Goal: Transaction & Acquisition: Obtain resource

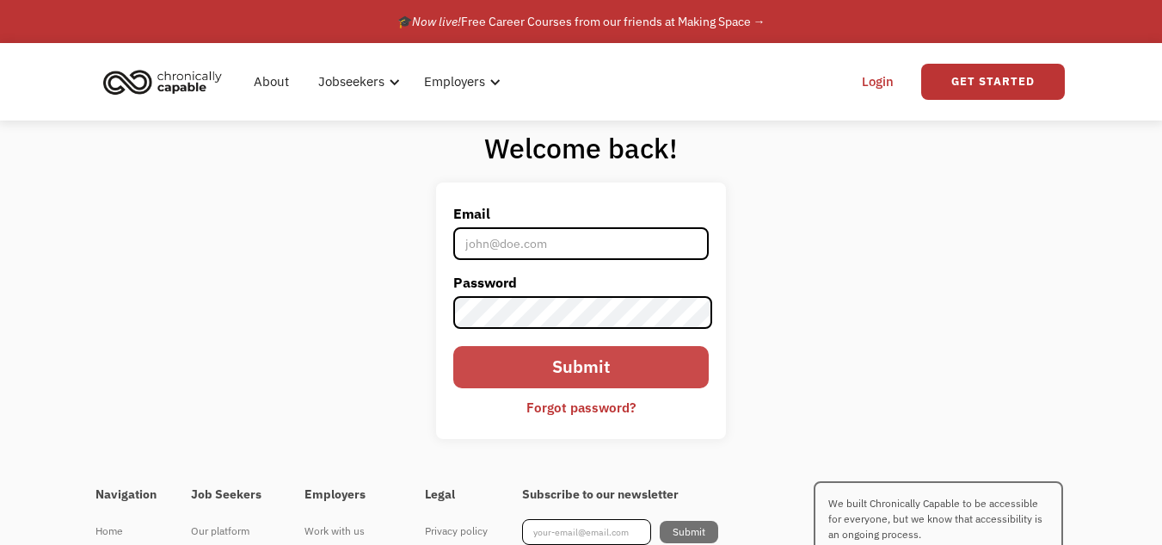
type input "[EMAIL_ADDRESS][DOMAIN_NAME]"
click at [618, 369] on input "Submit" at bounding box center [581, 367] width 256 height 42
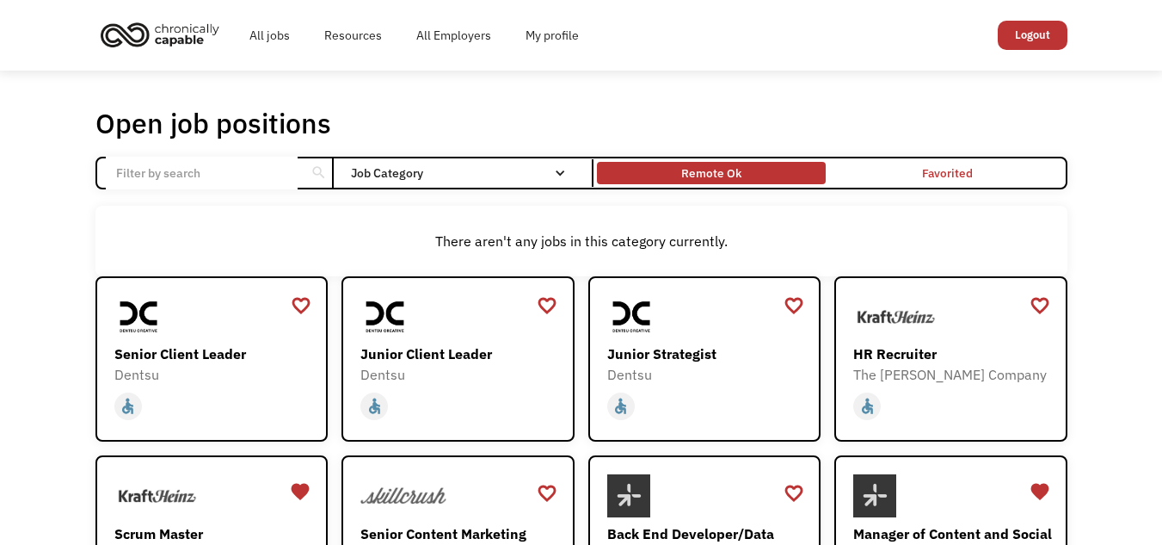
click at [709, 171] on div "Remote Ok" at bounding box center [711, 173] width 60 height 21
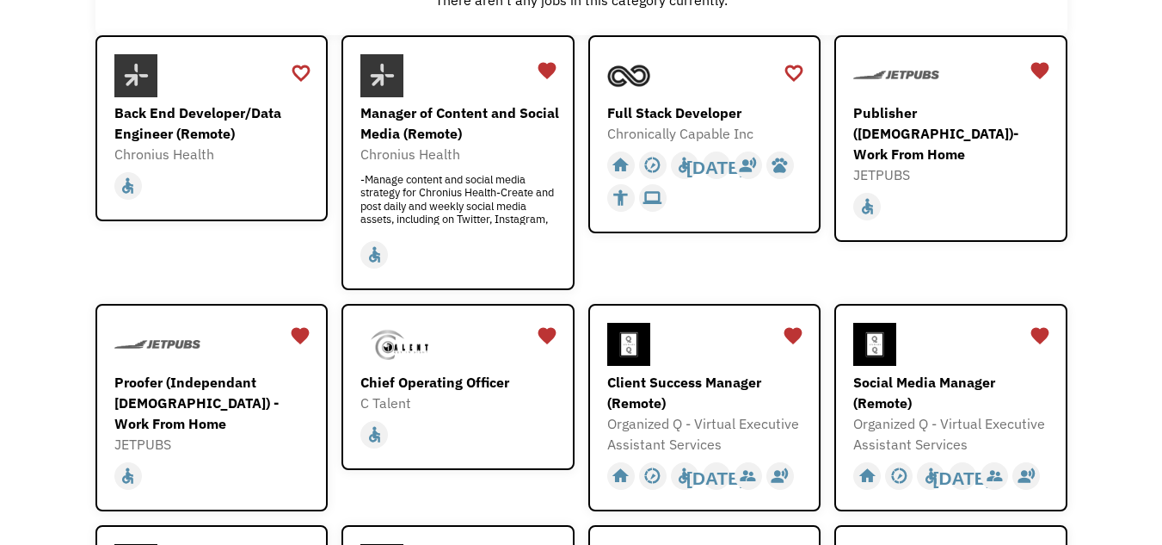
scroll to position [344, 0]
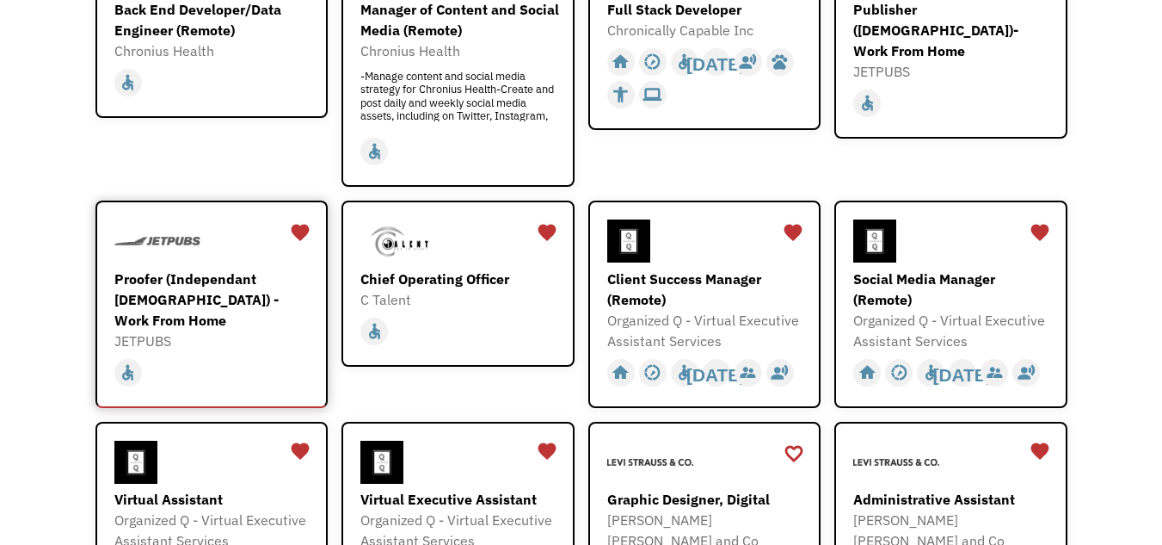
click at [246, 306] on div "Proofer (Independant [DEMOGRAPHIC_DATA]) - Work From Home" at bounding box center [214, 299] width 200 height 62
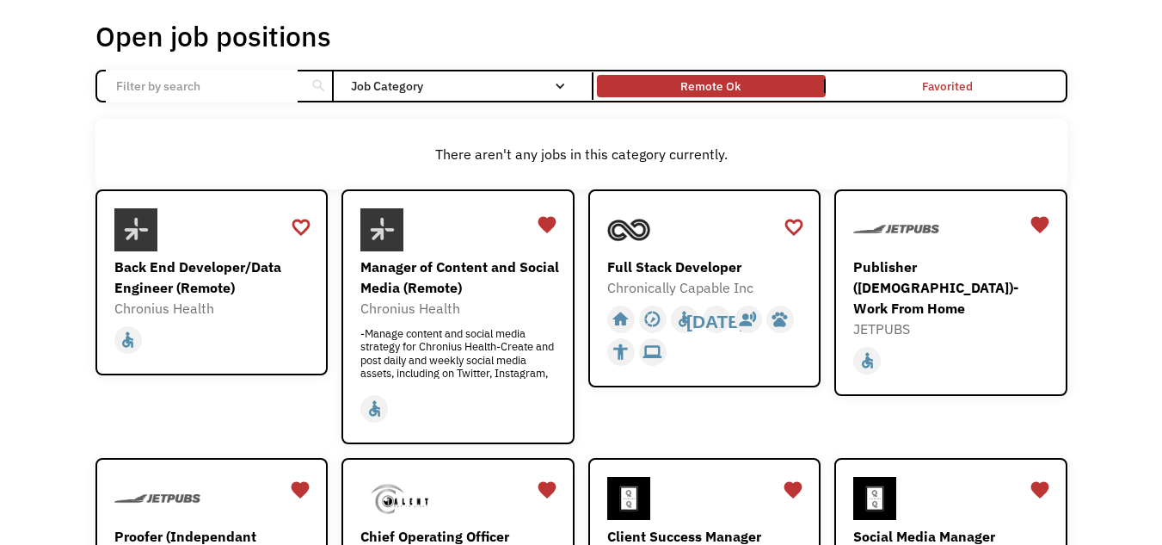
scroll to position [86, 0]
click at [757, 92] on div "Remote Ok" at bounding box center [711, 87] width 229 height 14
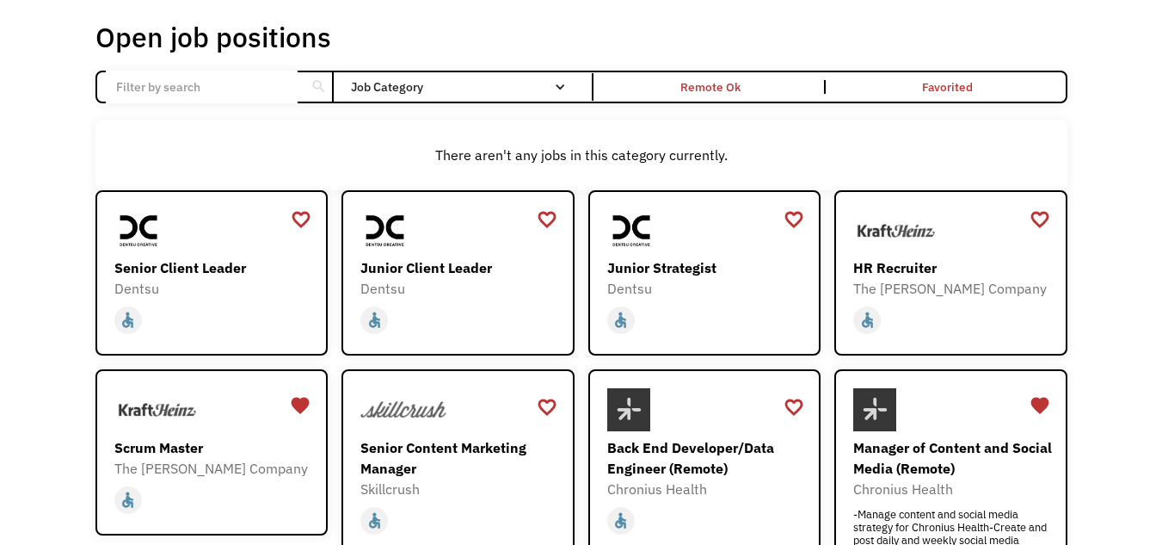
click at [207, 95] on input "Email Form" at bounding box center [202, 87] width 192 height 33
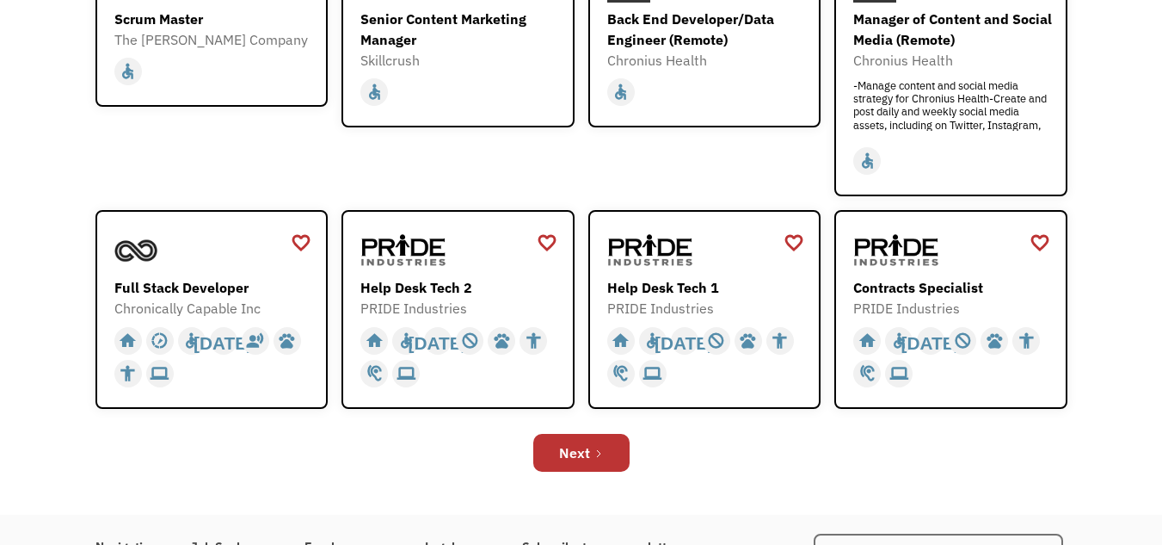
scroll to position [516, 0]
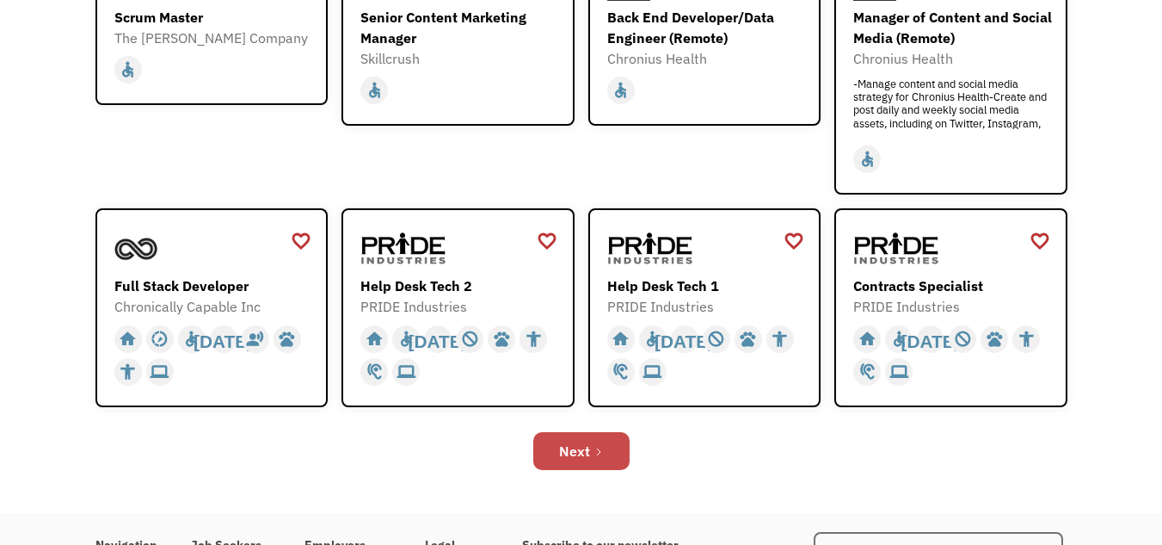
click at [594, 461] on link "Next" at bounding box center [581, 451] width 96 height 38
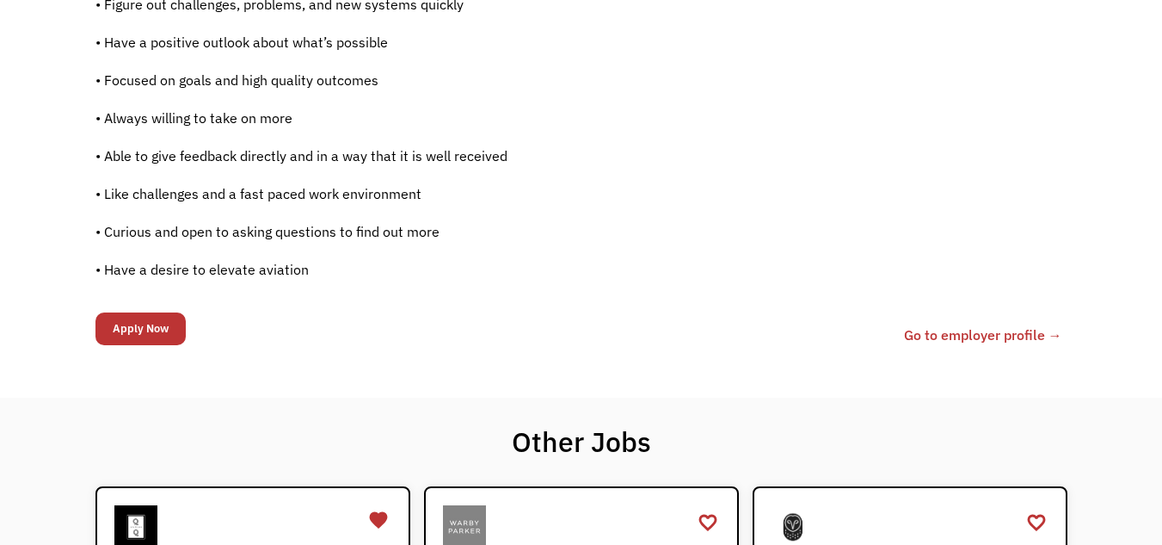
scroll to position [1549, 0]
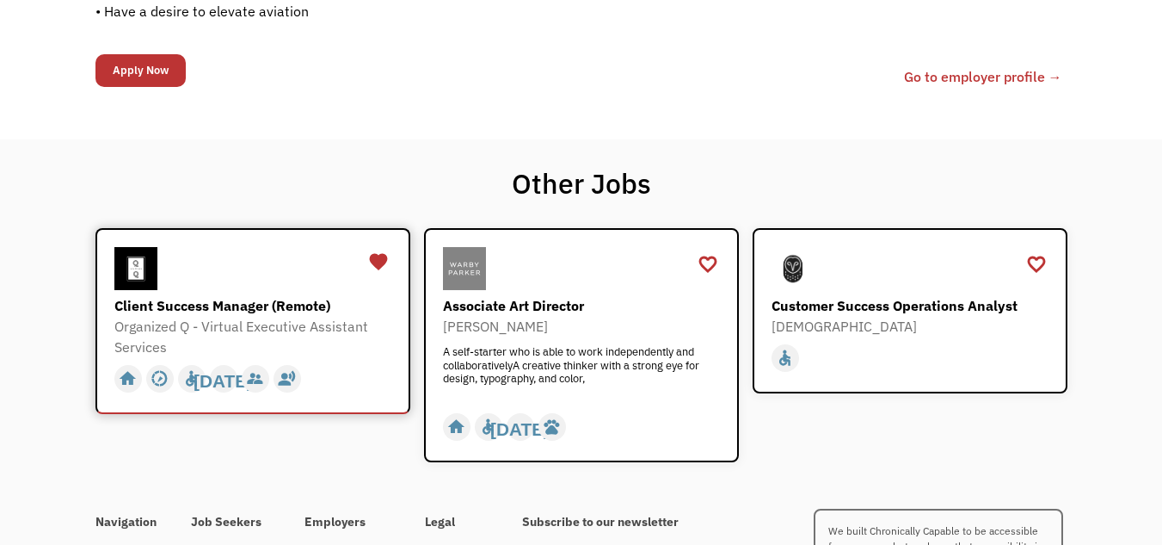
click at [247, 311] on div "Client Success Manager (Remote)" at bounding box center [254, 305] width 281 height 21
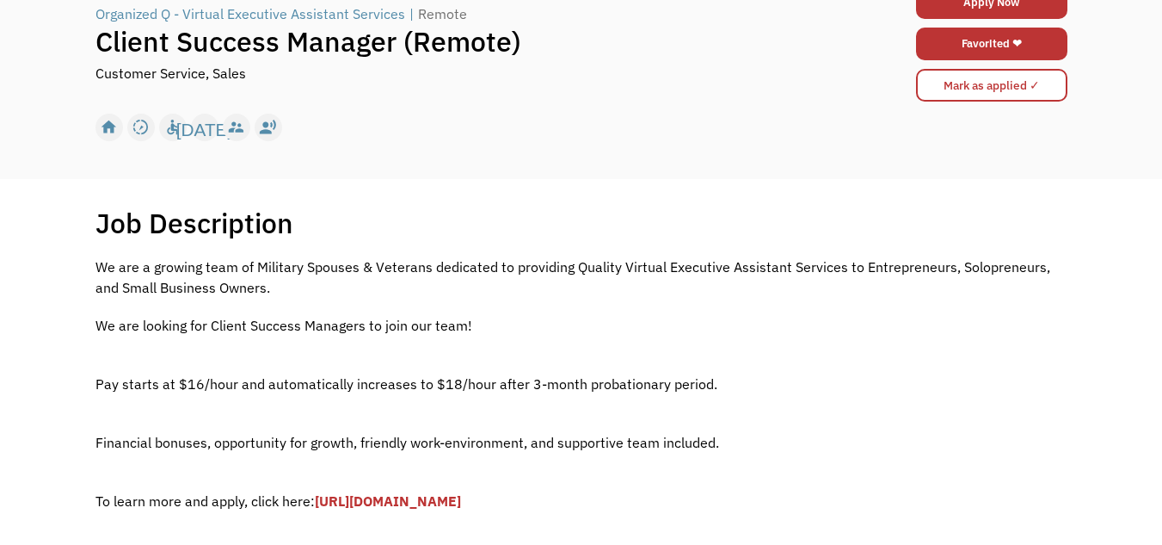
scroll to position [172, 0]
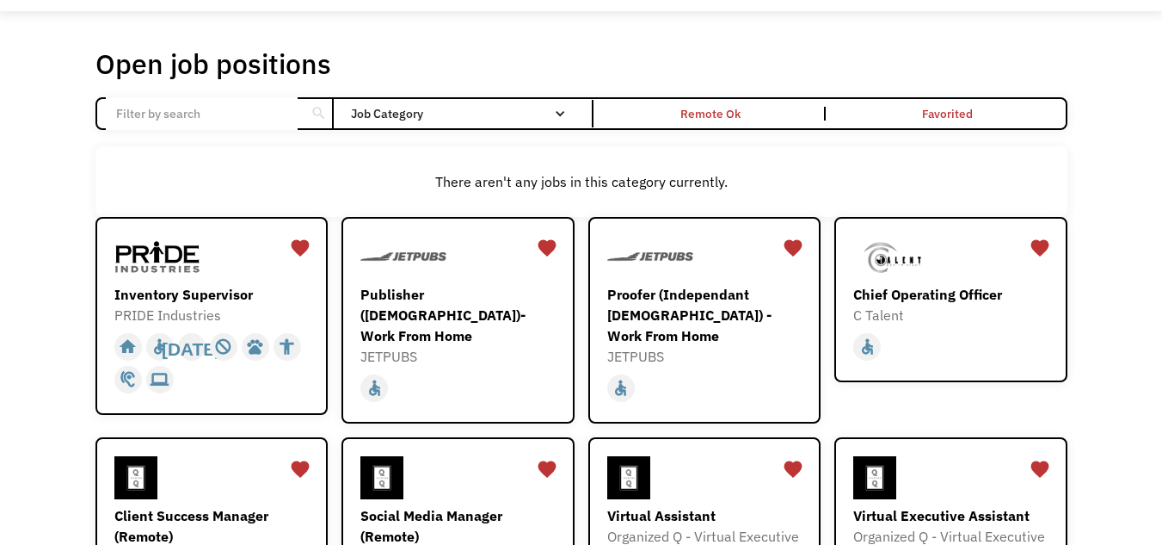
scroll to position [749, 0]
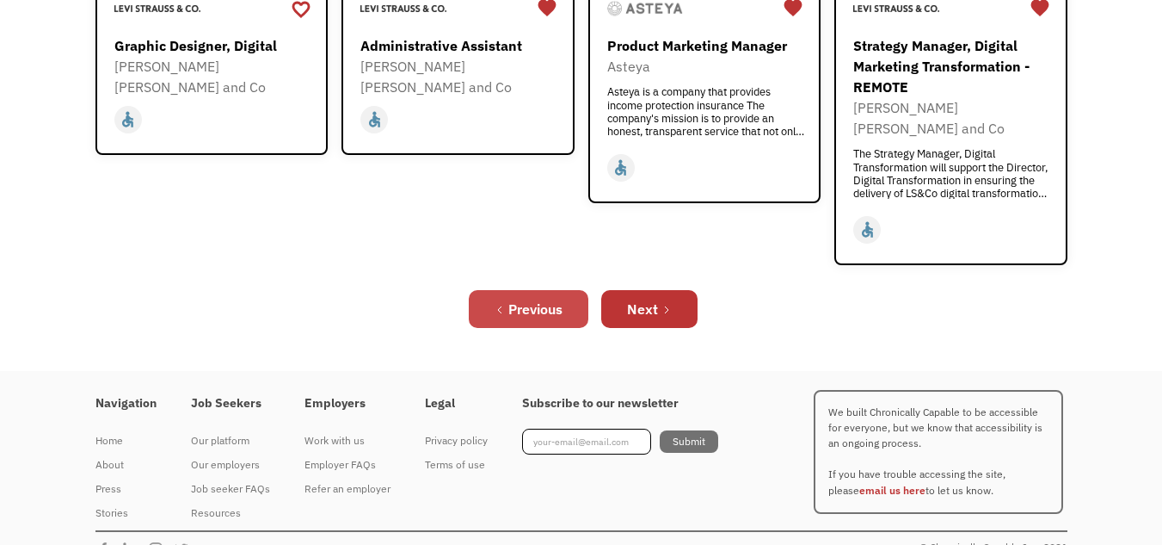
click at [509, 291] on link "Previous" at bounding box center [529, 309] width 120 height 38
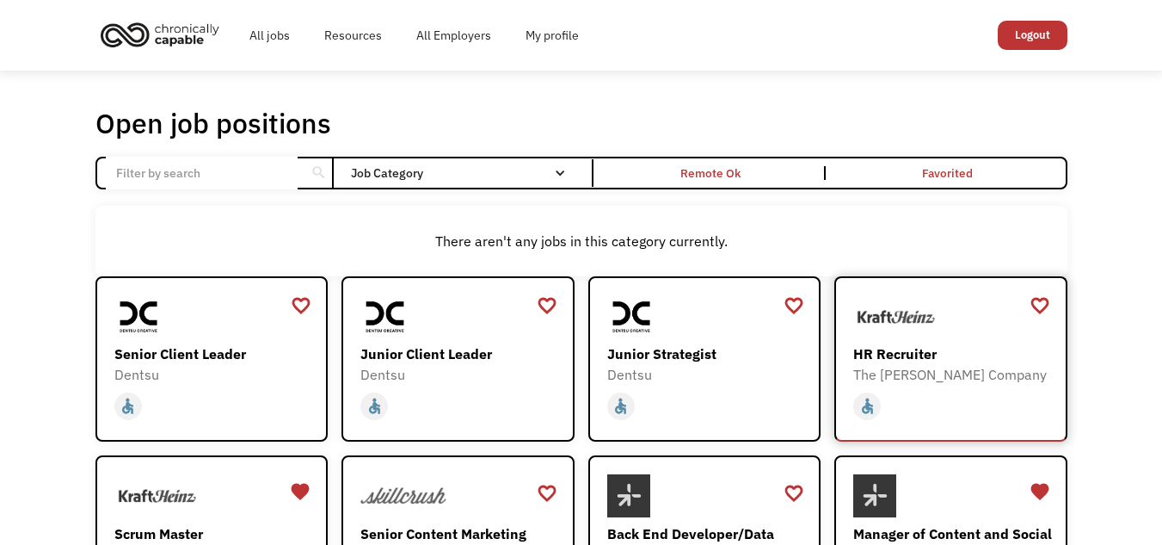
scroll to position [258, 0]
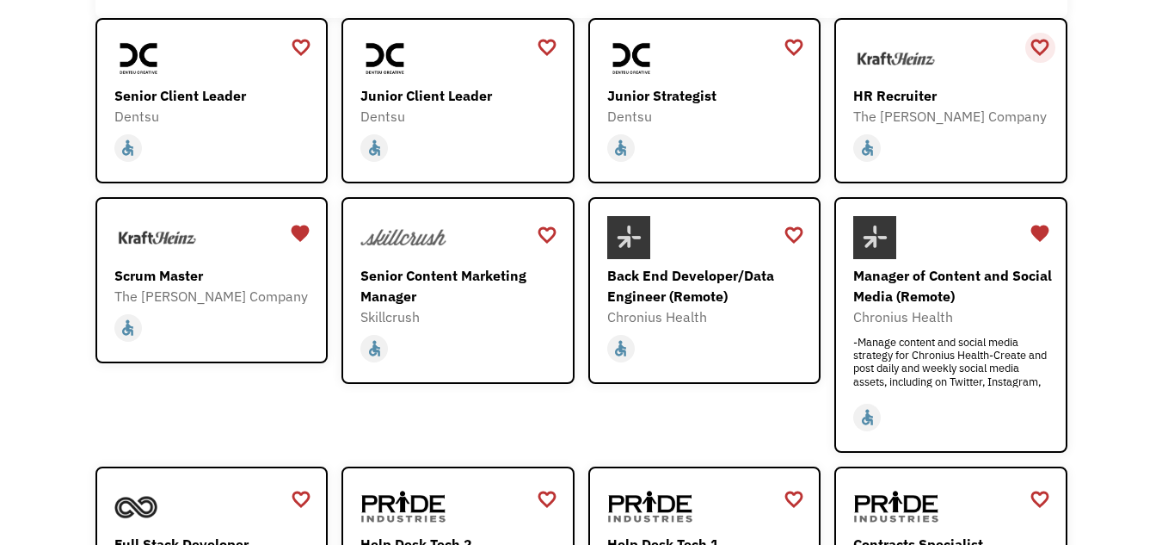
click at [1032, 47] on div "favorite_border" at bounding box center [1040, 47] width 21 height 26
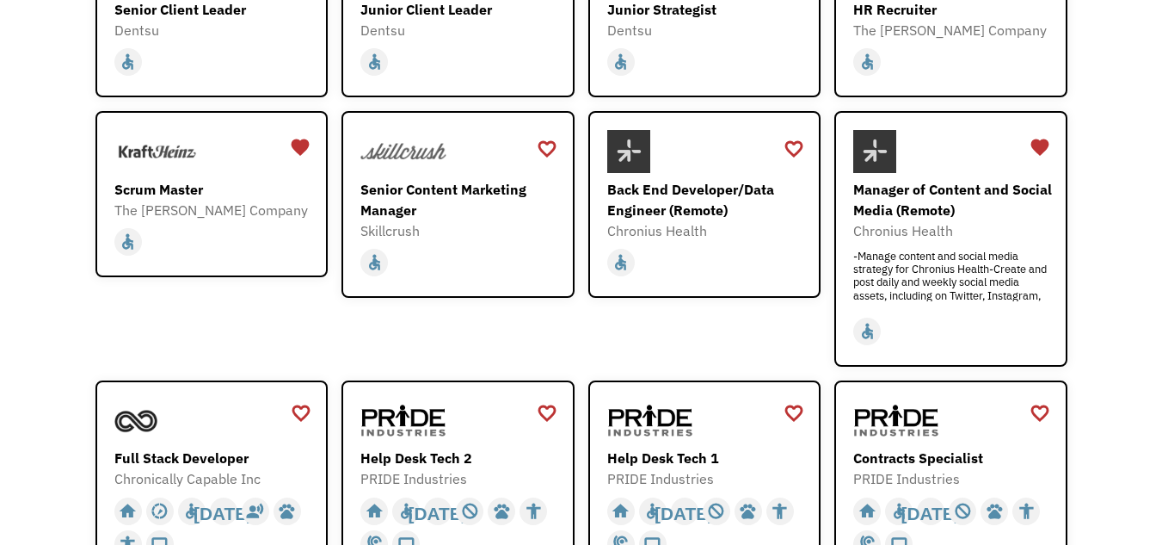
scroll to position [516, 0]
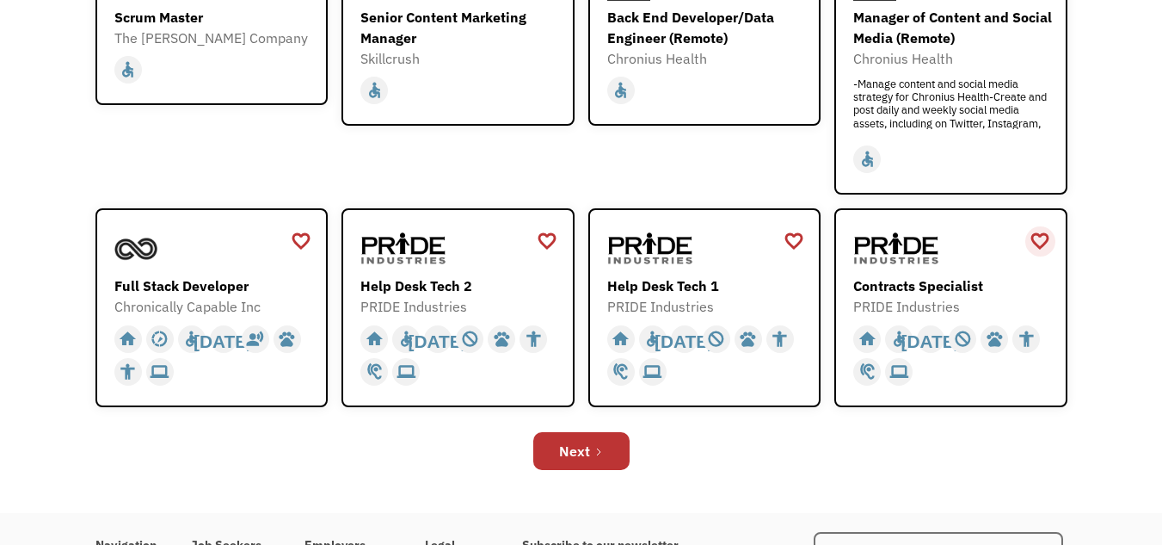
click at [1043, 243] on div "favorite_border" at bounding box center [1040, 241] width 21 height 26
click at [927, 249] on img at bounding box center [896, 248] width 86 height 43
click at [590, 447] on link "Next" at bounding box center [581, 451] width 96 height 38
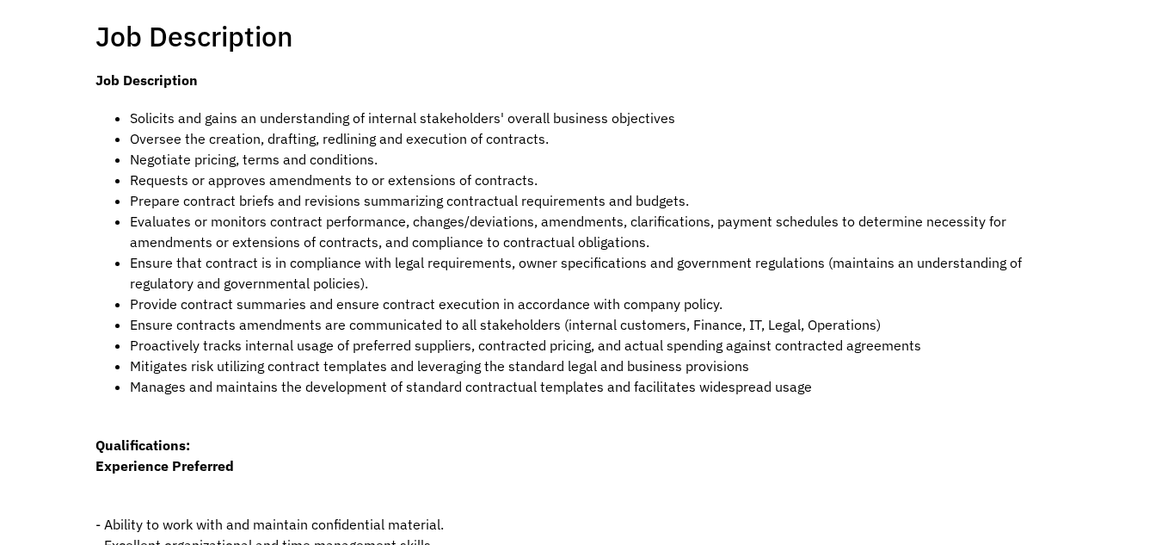
scroll to position [258, 0]
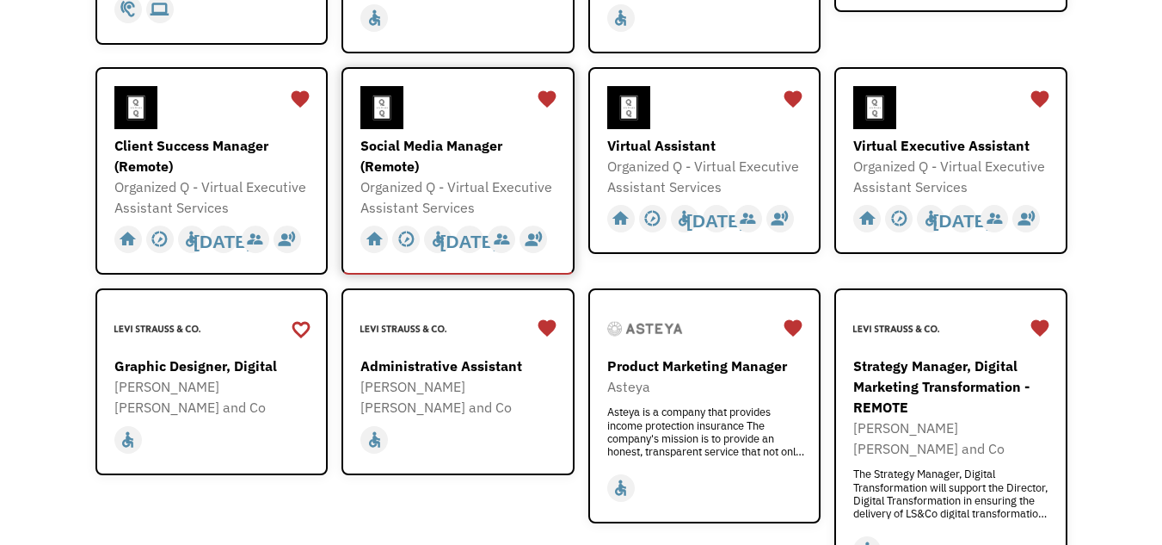
scroll to position [430, 0]
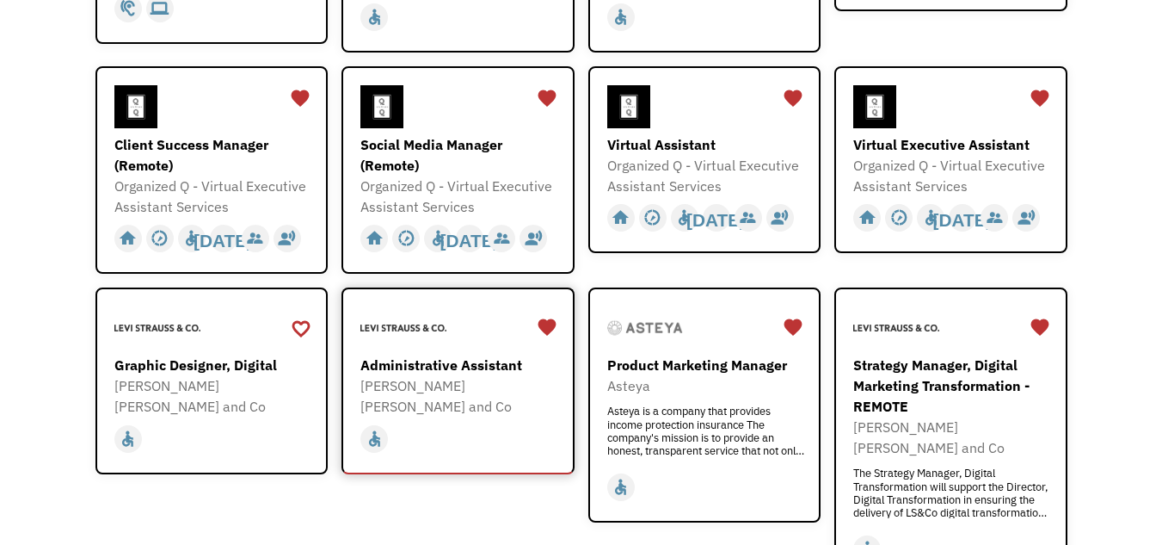
click at [444, 354] on div "Administrative Assistant" at bounding box center [460, 364] width 200 height 21
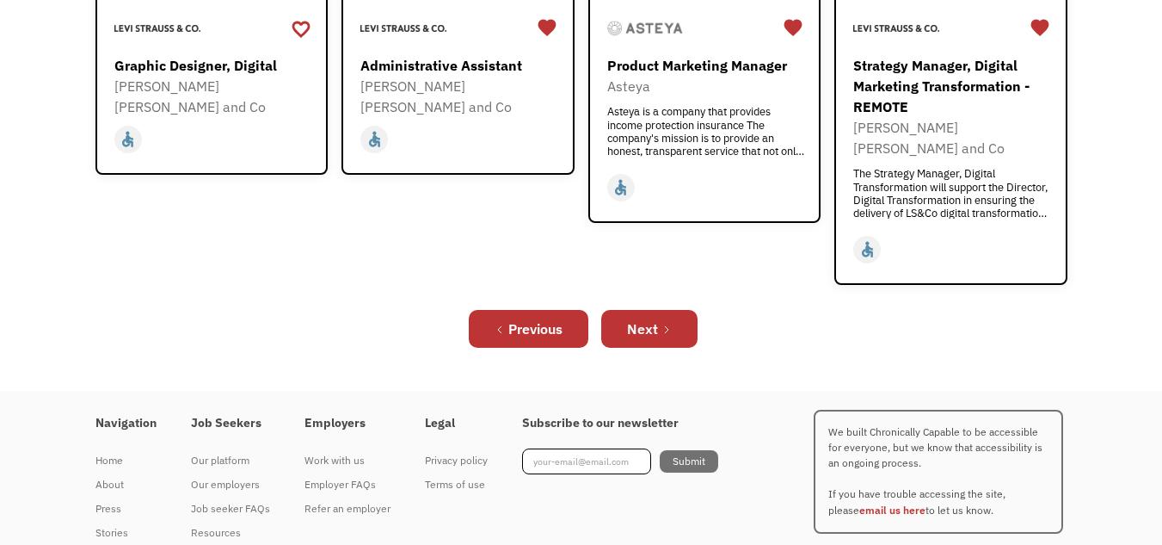
scroll to position [749, 0]
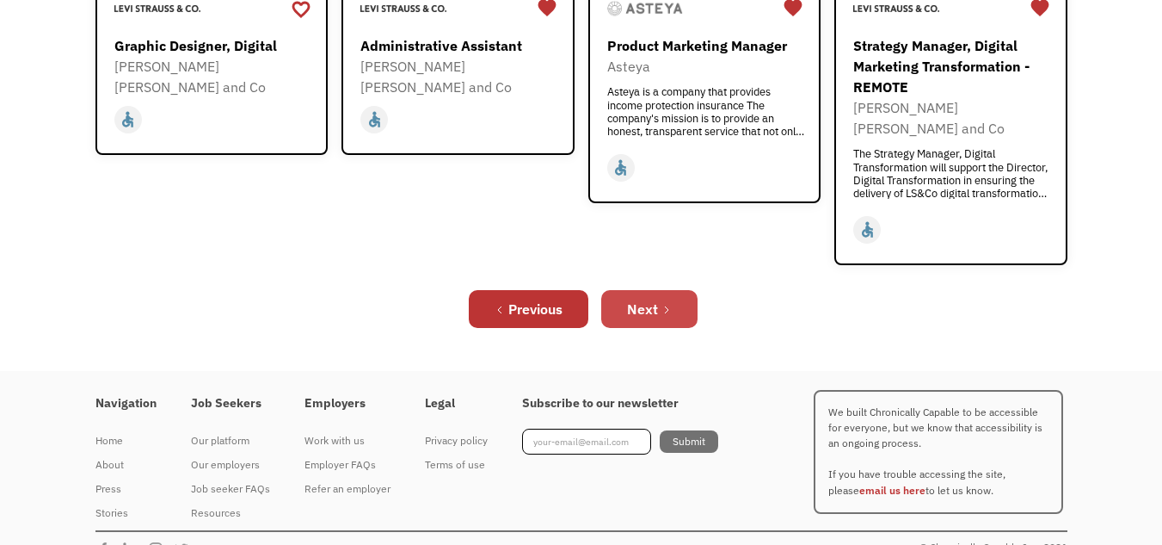
click at [681, 296] on link "Next" at bounding box center [649, 309] width 96 height 38
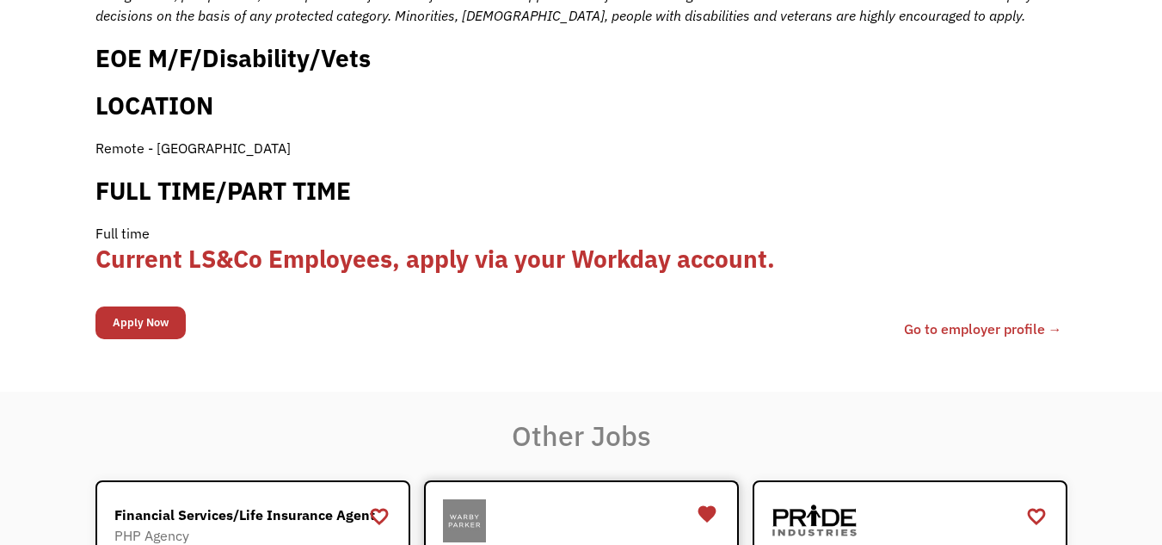
scroll to position [1979, 0]
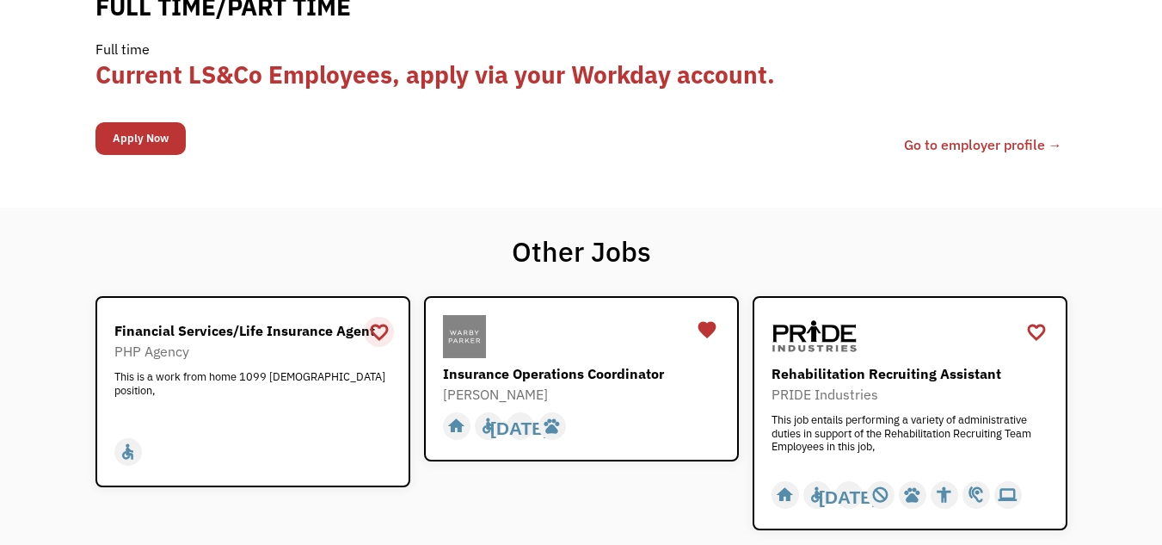
click at [383, 319] on div "favorite_border" at bounding box center [379, 332] width 21 height 26
click at [1032, 319] on div "favorite_border" at bounding box center [1036, 332] width 21 height 26
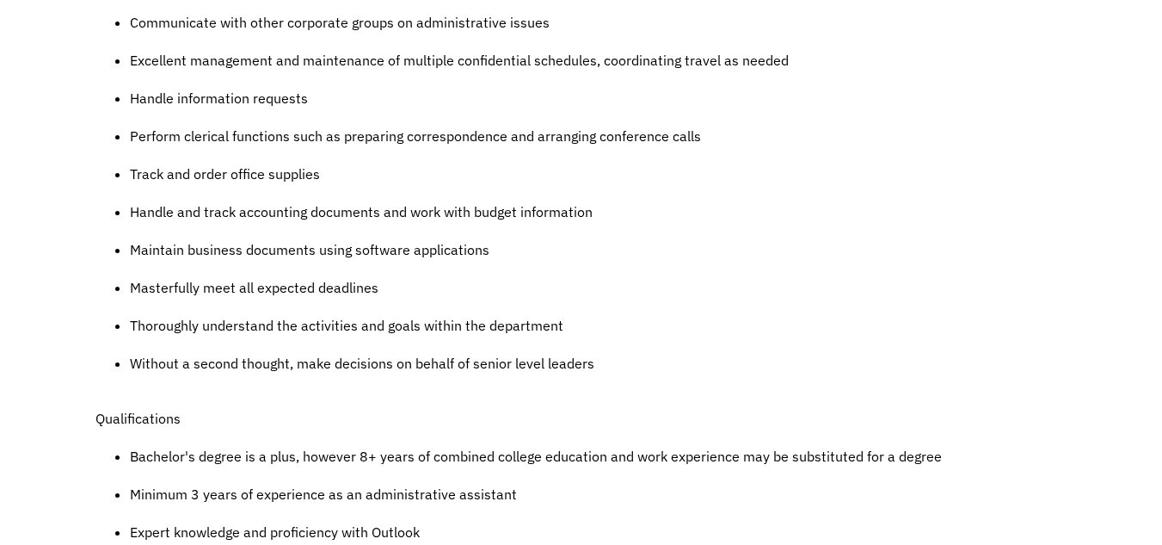
scroll to position [430, 0]
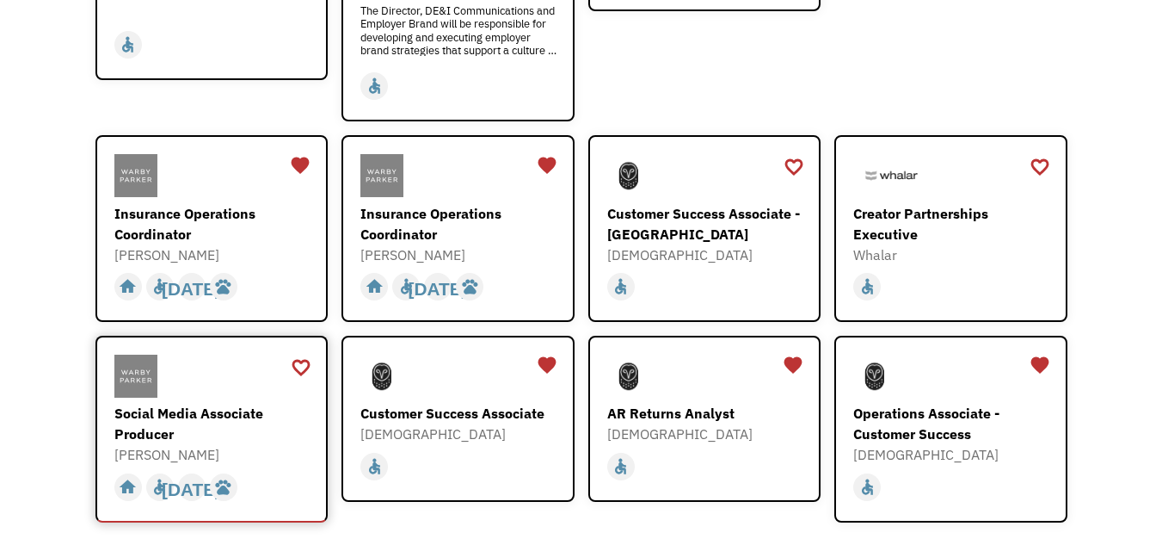
scroll to position [430, 0]
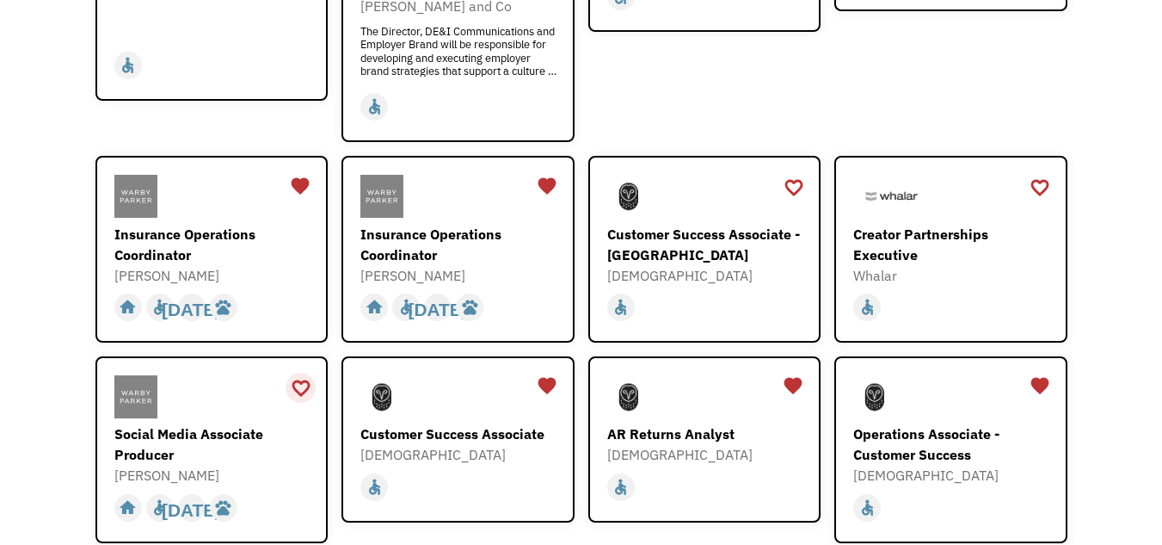
click at [299, 375] on div "favorite_border" at bounding box center [301, 388] width 21 height 26
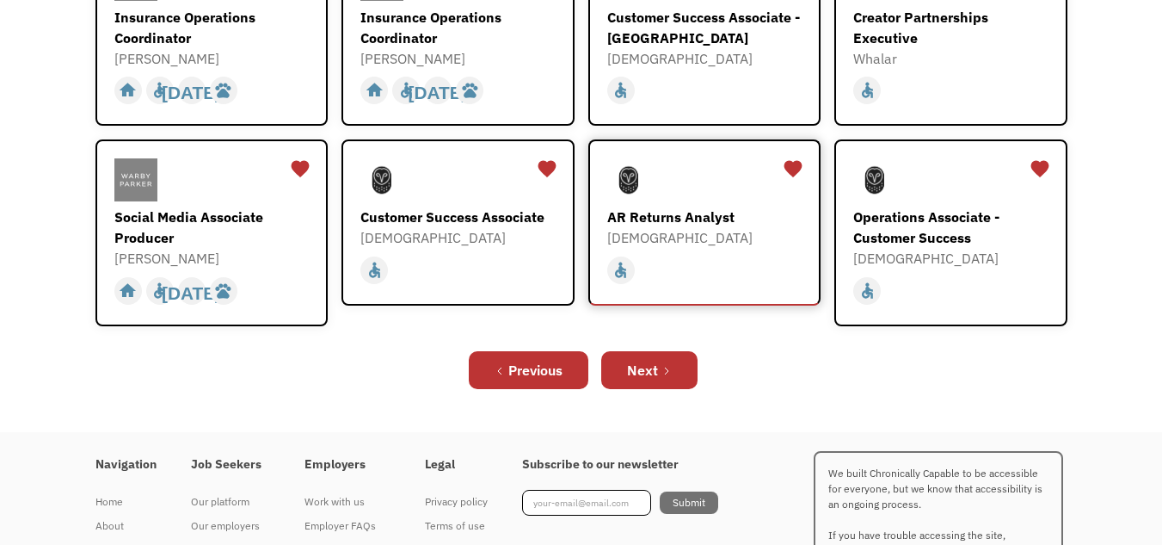
scroll to position [688, 0]
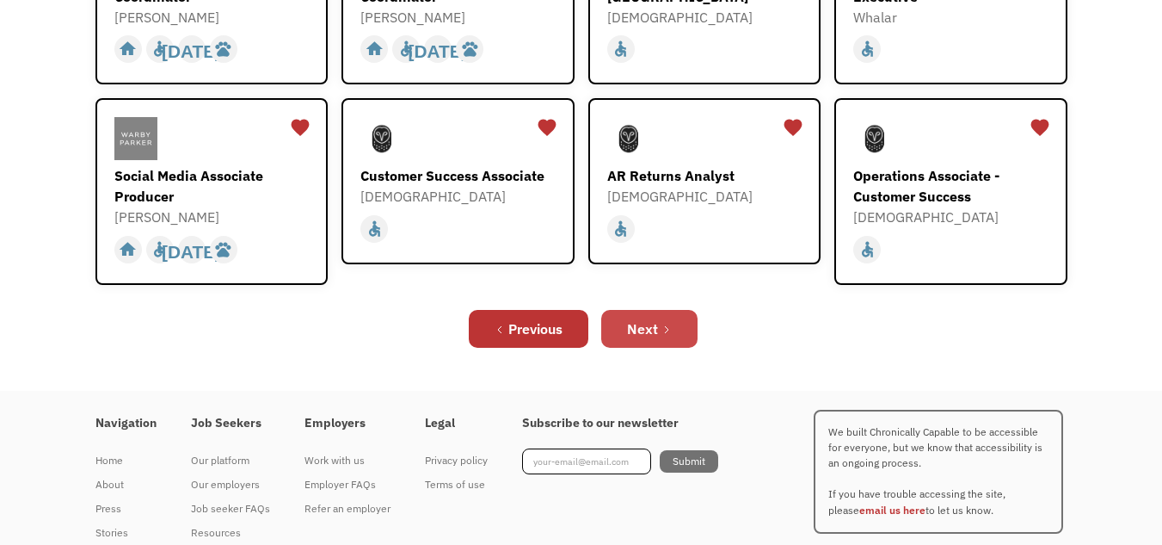
click at [650, 318] on div "Next" at bounding box center [642, 328] width 31 height 21
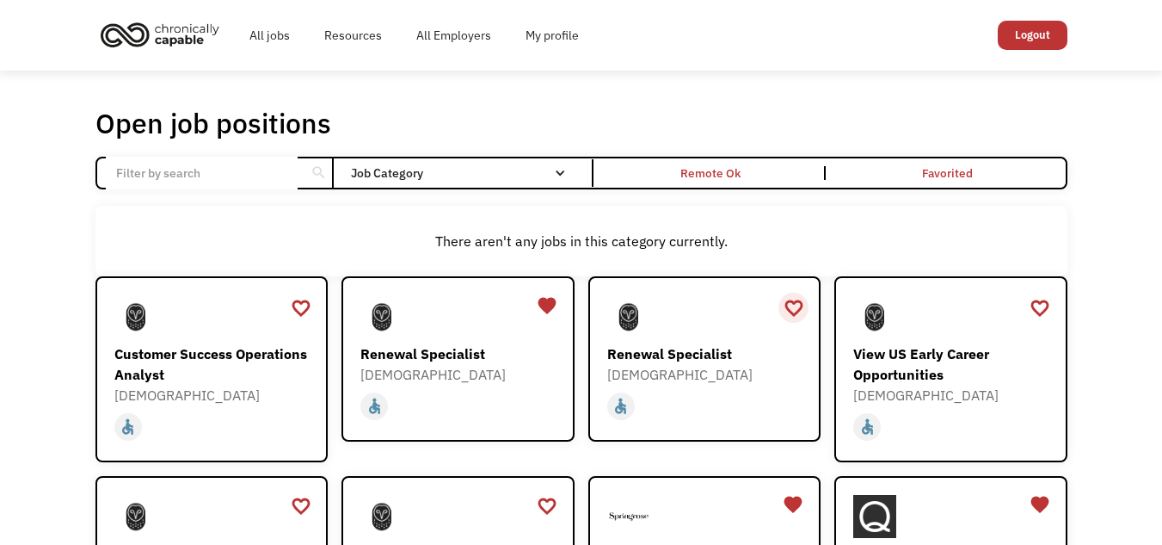
click at [797, 300] on div "favorite_border" at bounding box center [794, 308] width 21 height 26
click at [1037, 309] on div "favorite_border" at bounding box center [1040, 308] width 21 height 26
click at [293, 305] on div "favorite_border" at bounding box center [301, 308] width 21 height 26
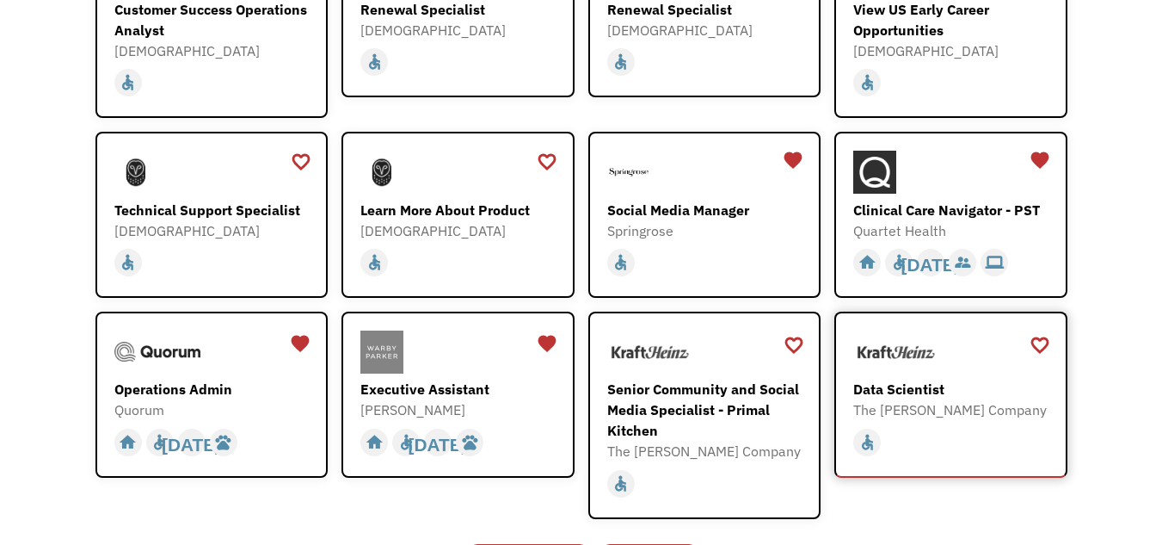
scroll to position [430, 0]
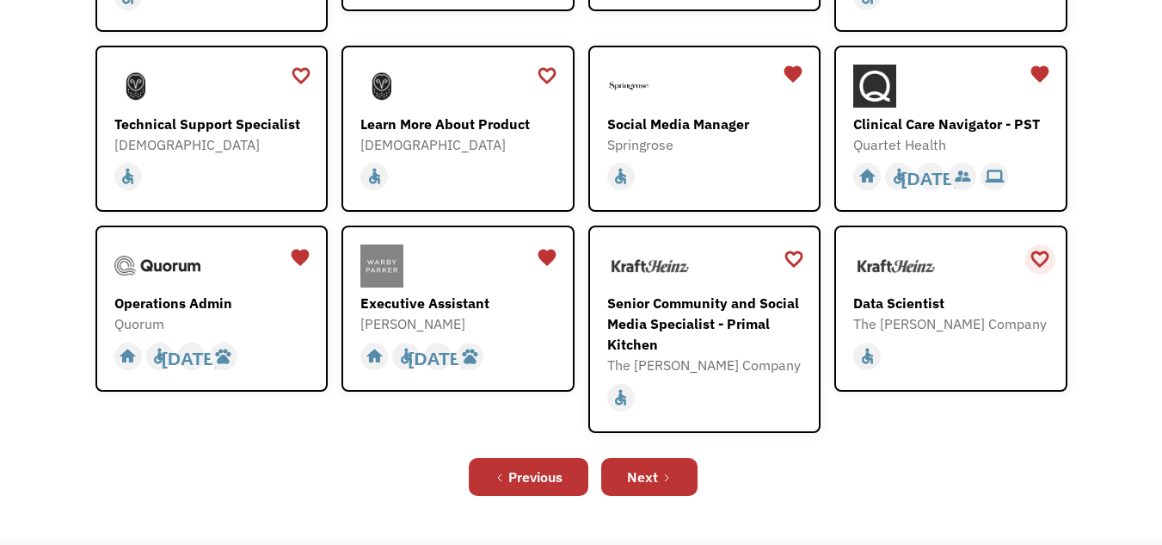
click at [1041, 255] on div "favorite_border" at bounding box center [1040, 259] width 21 height 26
click at [676, 492] on link "Next" at bounding box center [649, 477] width 96 height 38
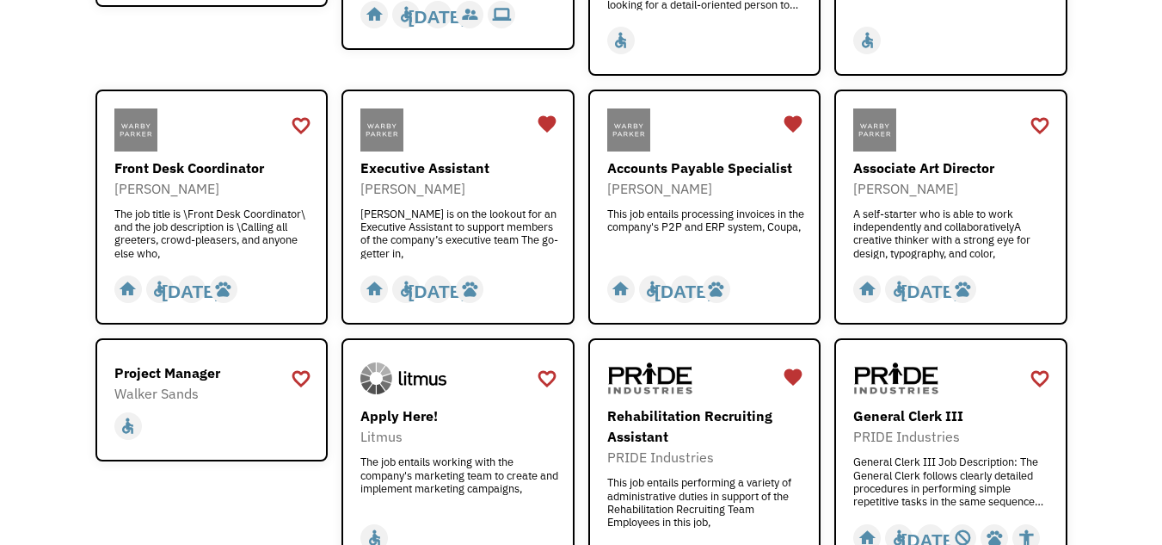
scroll to position [430, 0]
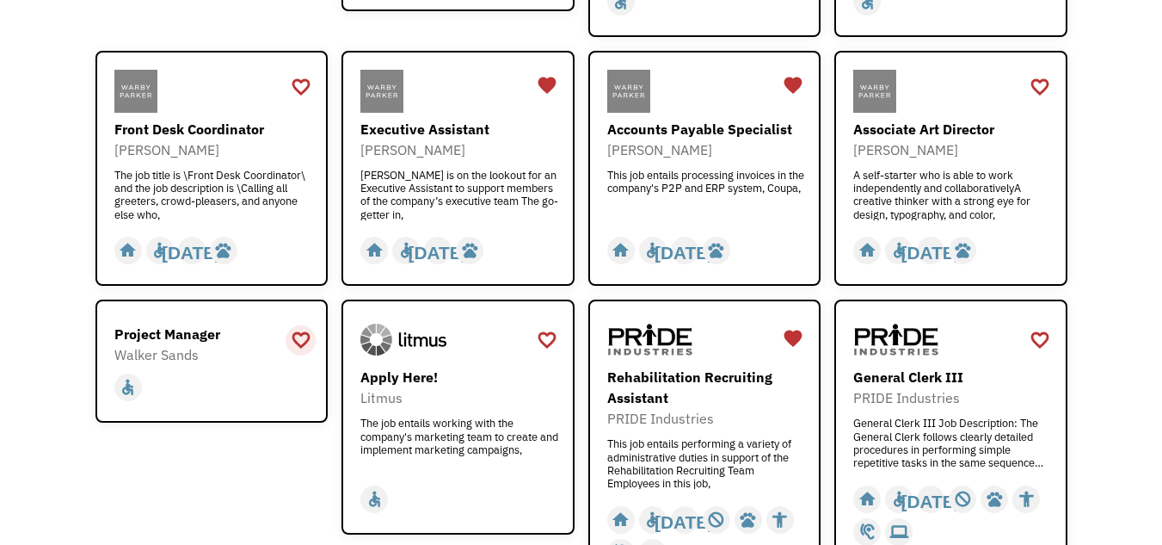
click at [306, 336] on div "favorite_border" at bounding box center [301, 340] width 21 height 26
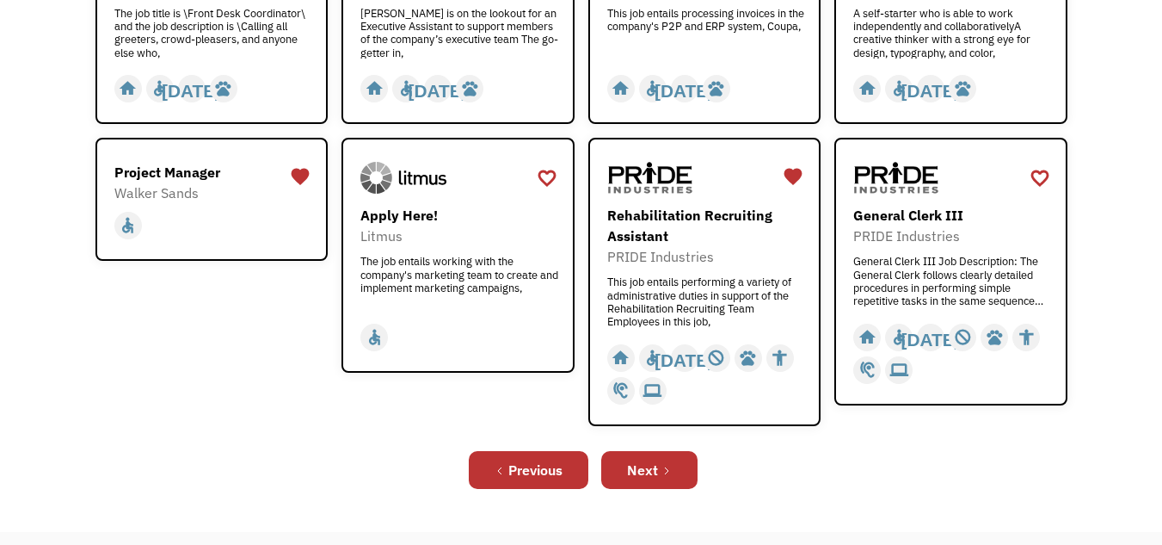
scroll to position [602, 0]
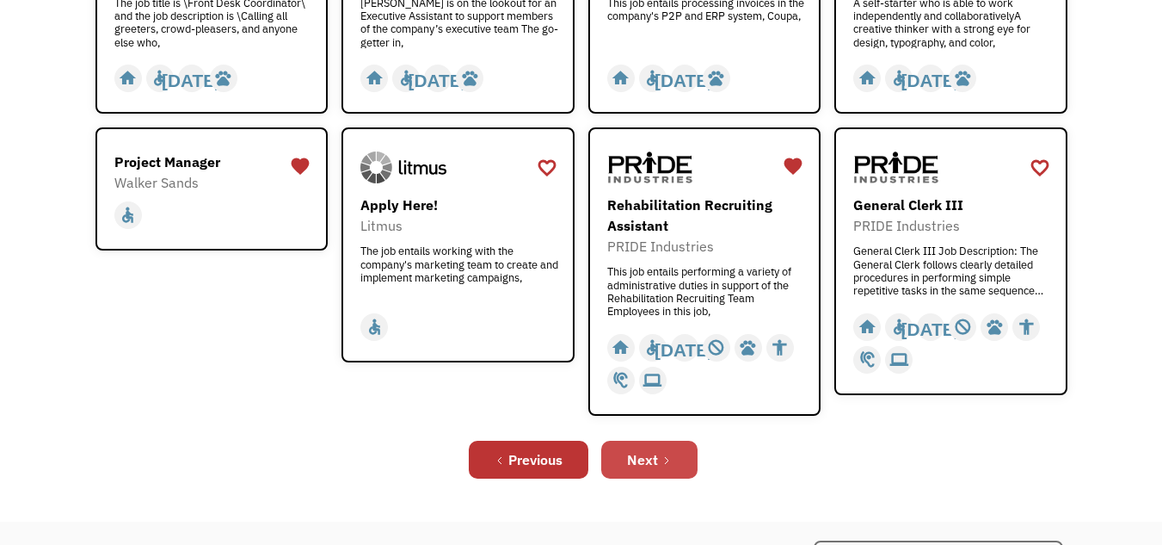
click at [652, 459] on div "Next" at bounding box center [642, 459] width 31 height 21
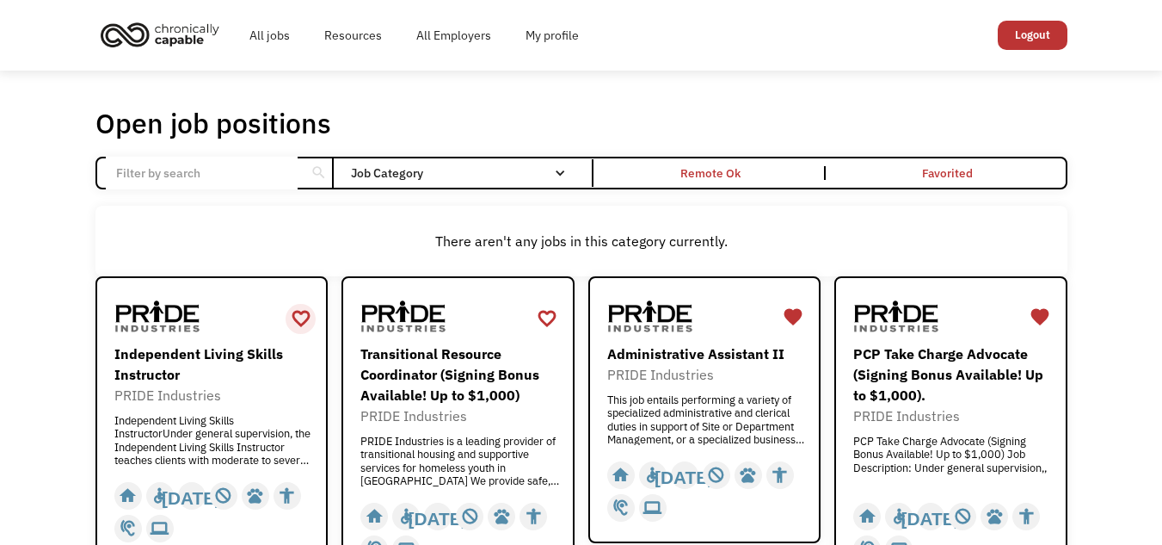
click at [294, 311] on div "favorite_border" at bounding box center [301, 318] width 21 height 26
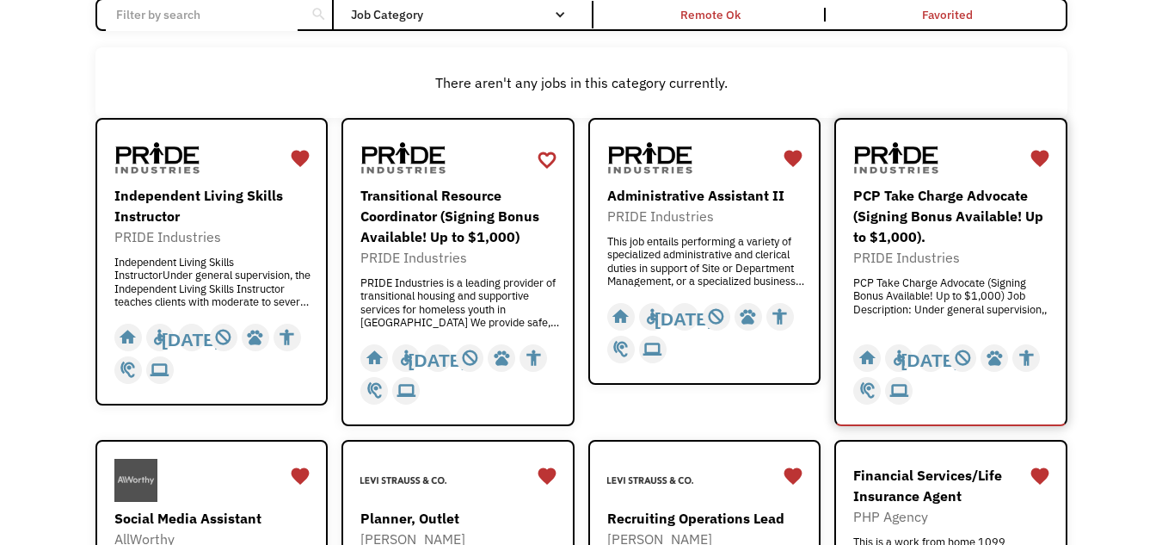
scroll to position [430, 0]
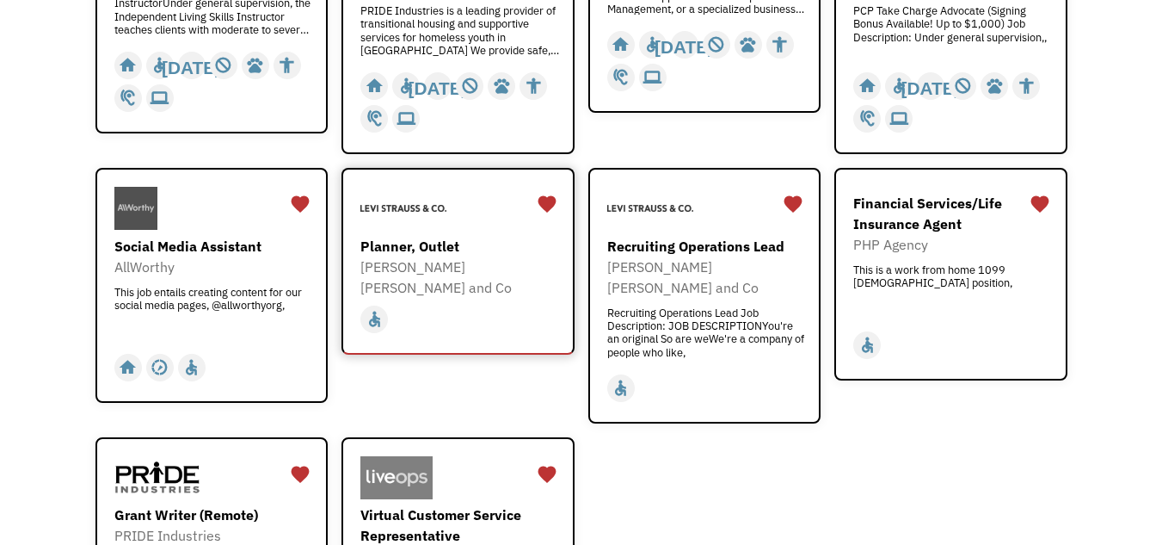
click at [387, 251] on div "Planner, Outlet" at bounding box center [460, 246] width 200 height 21
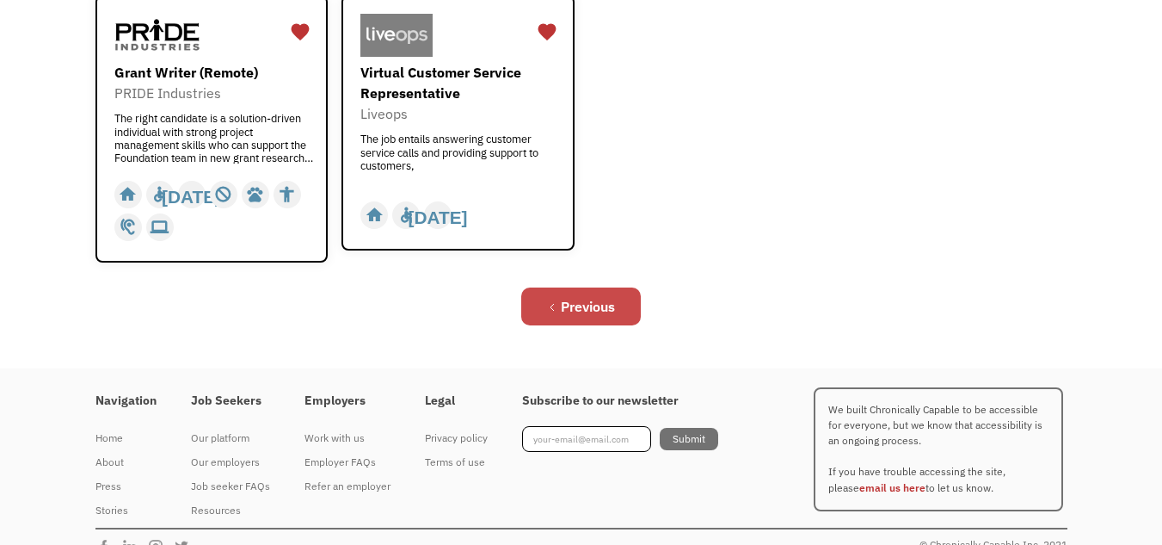
scroll to position [878, 0]
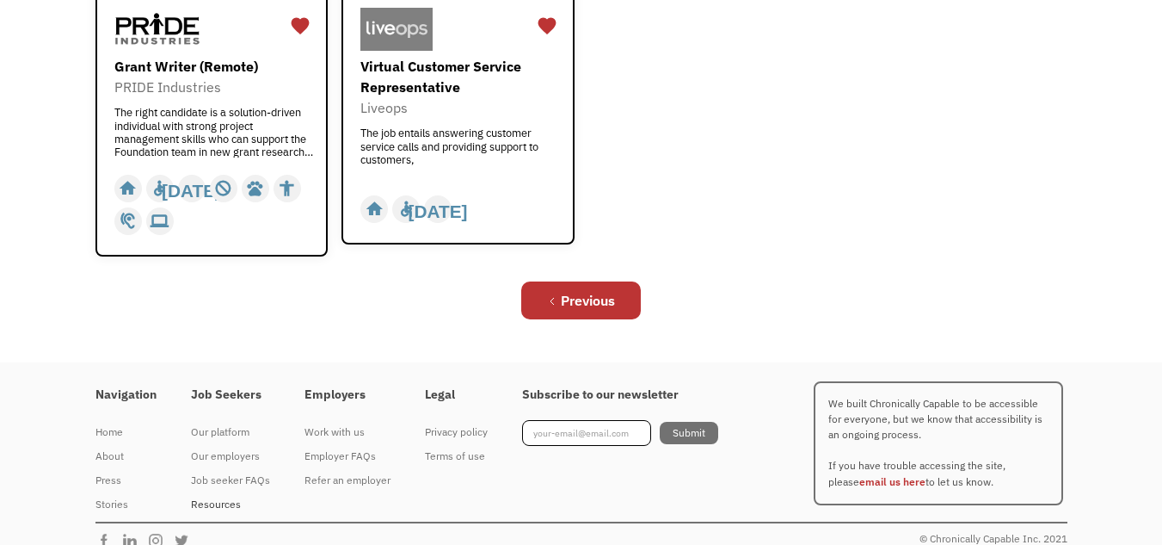
click at [225, 494] on div "Resources" at bounding box center [230, 504] width 79 height 21
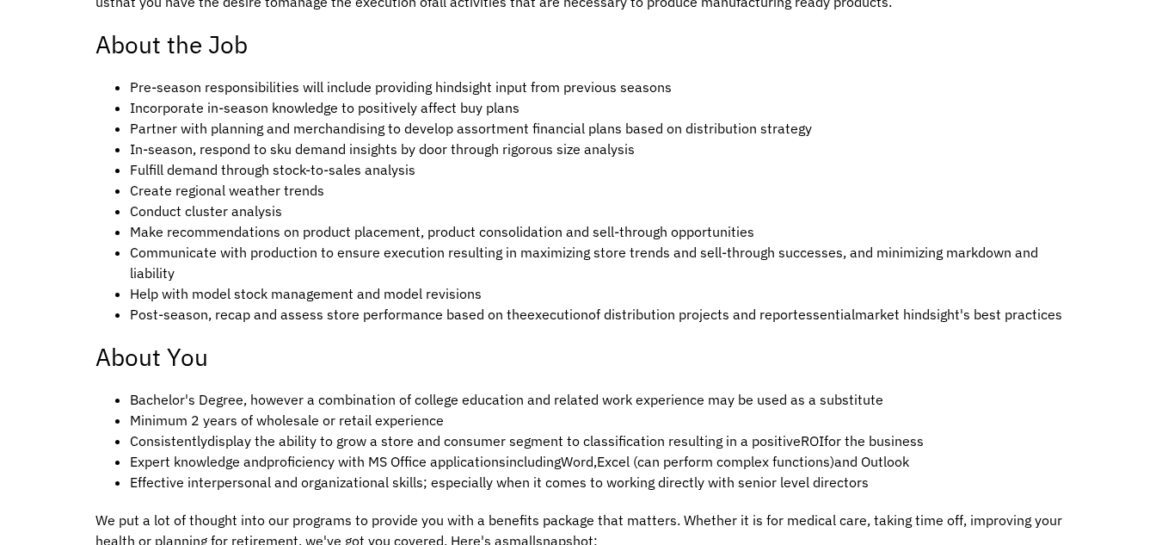
scroll to position [688, 0]
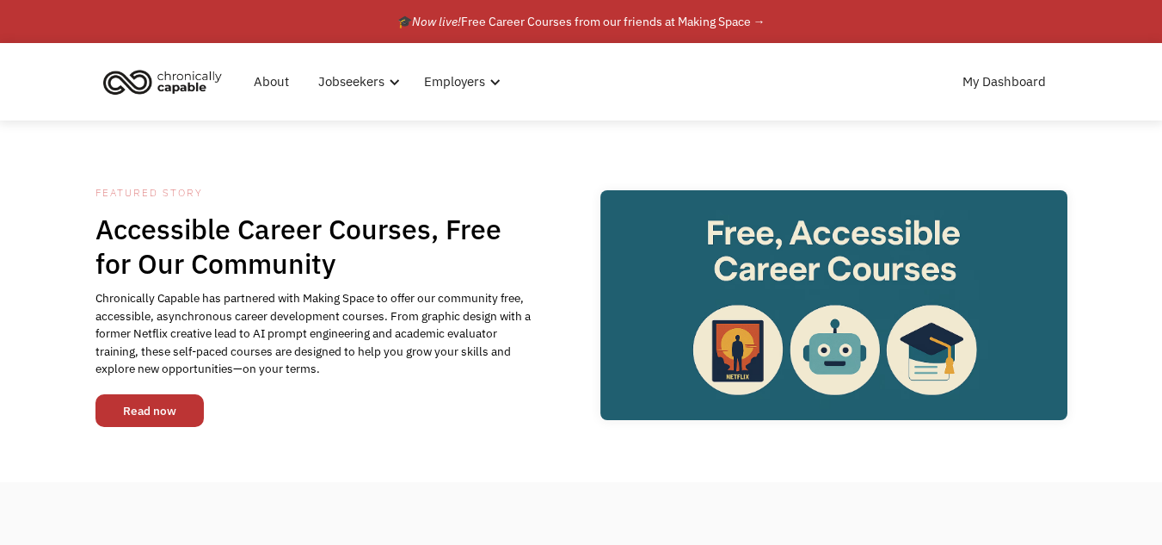
click at [175, 411] on link "Read now" at bounding box center [149, 410] width 108 height 33
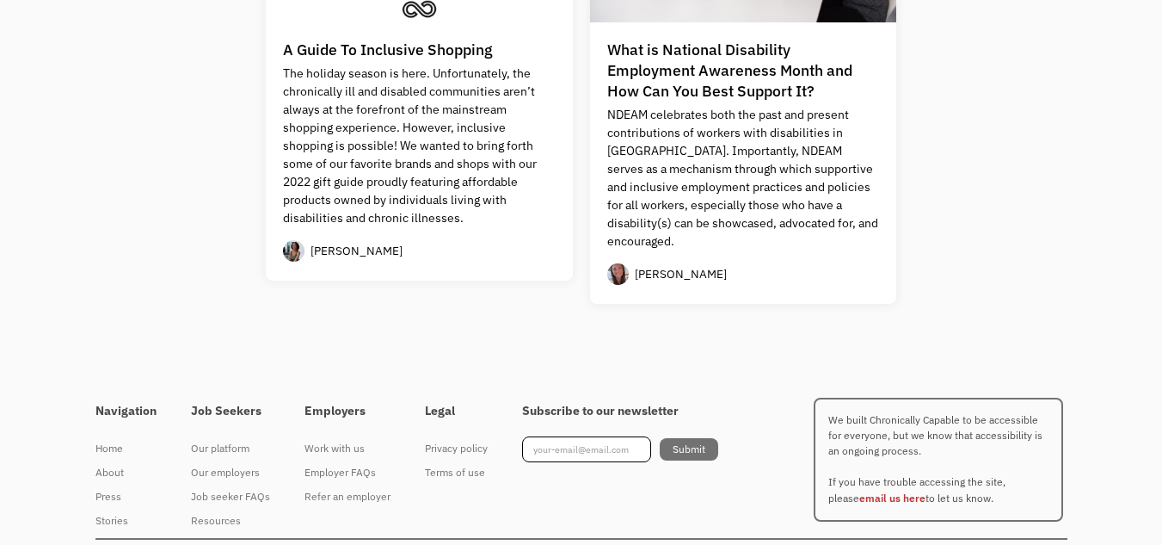
scroll to position [1728, 0]
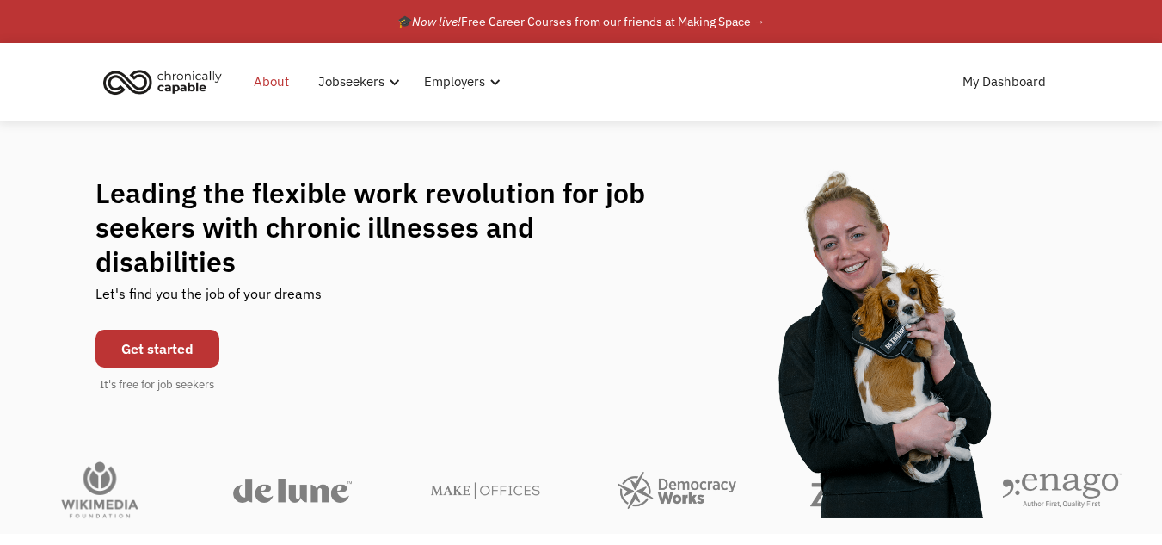
click at [260, 77] on link "About" at bounding box center [271, 81] width 56 height 55
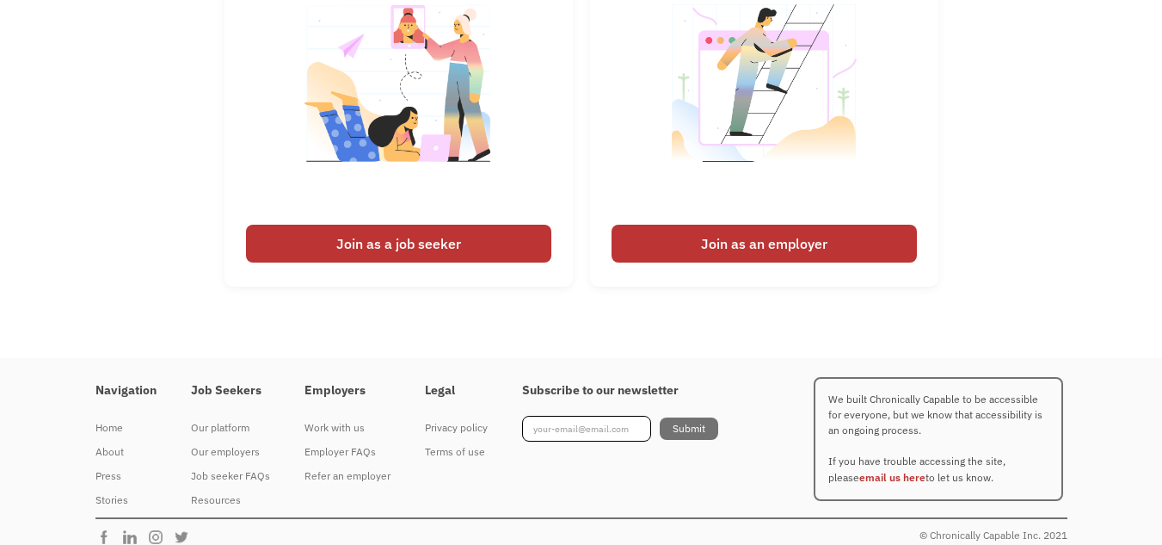
scroll to position [2667, 0]
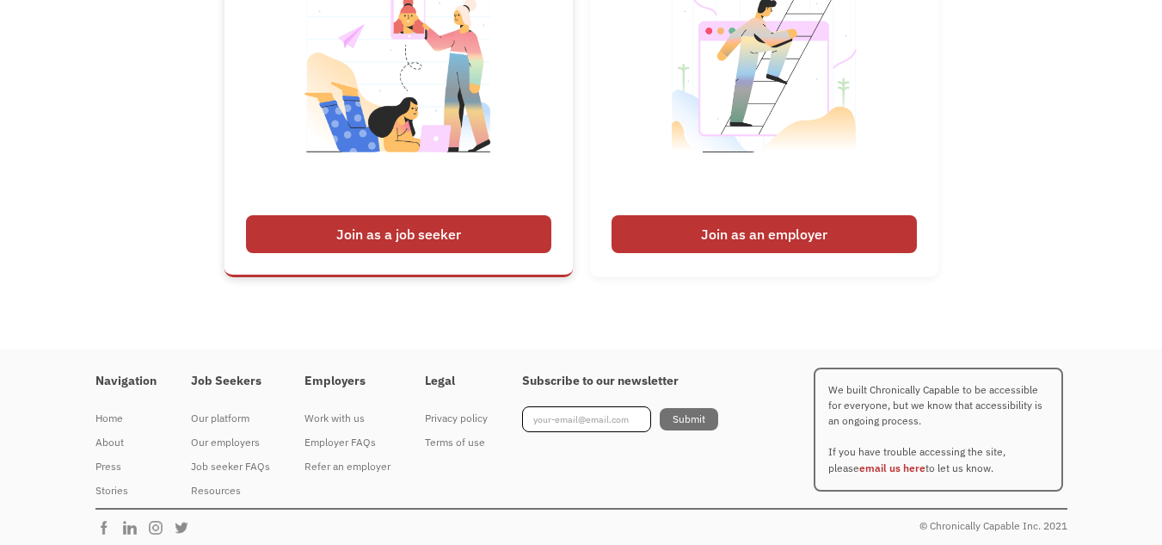
click at [348, 242] on div "Join as a job seeker" at bounding box center [398, 234] width 305 height 38
click at [342, 420] on div "Work with us" at bounding box center [348, 418] width 86 height 21
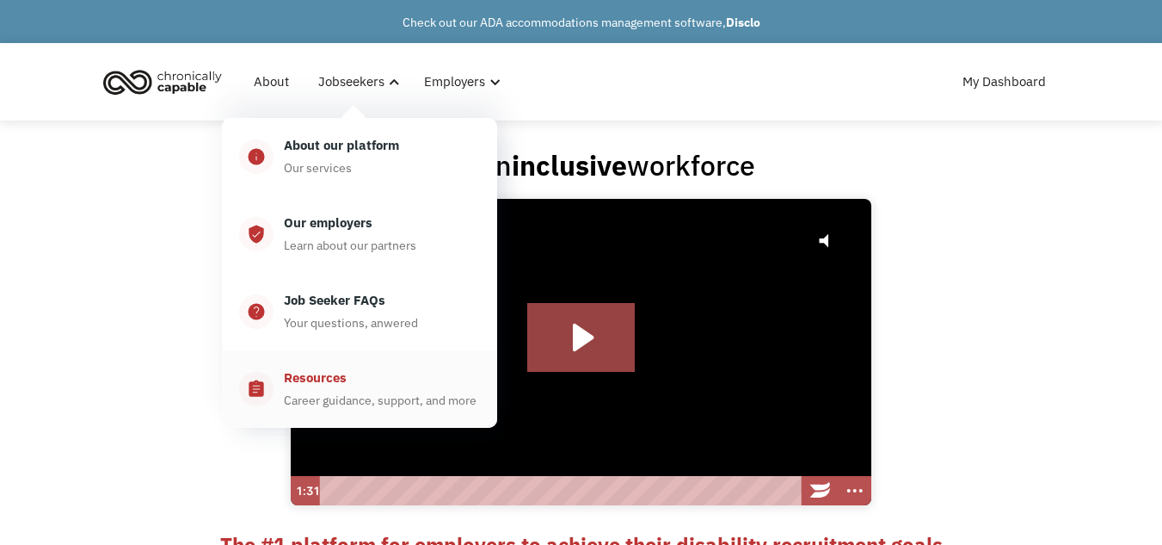
click at [324, 397] on div "Career guidance, support, and more" at bounding box center [380, 400] width 193 height 21
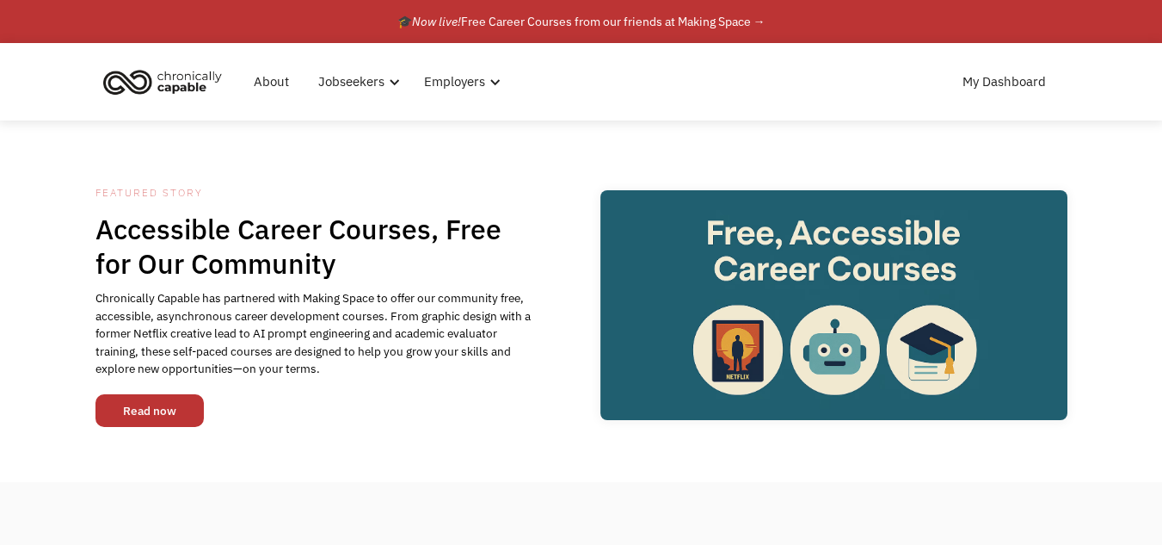
click at [136, 414] on link "Read now" at bounding box center [149, 410] width 108 height 33
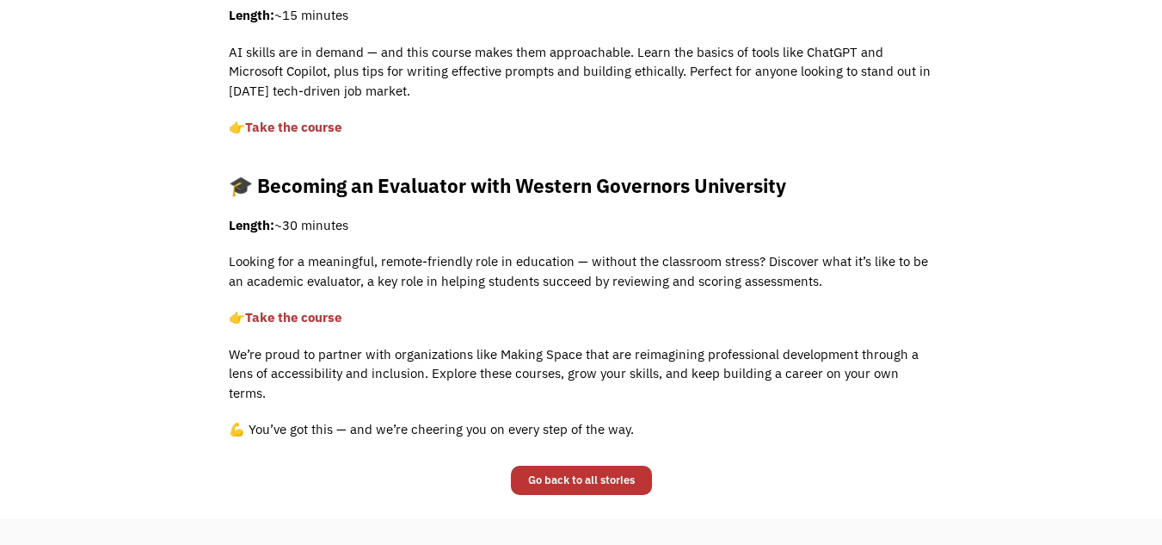
scroll to position [1204, 0]
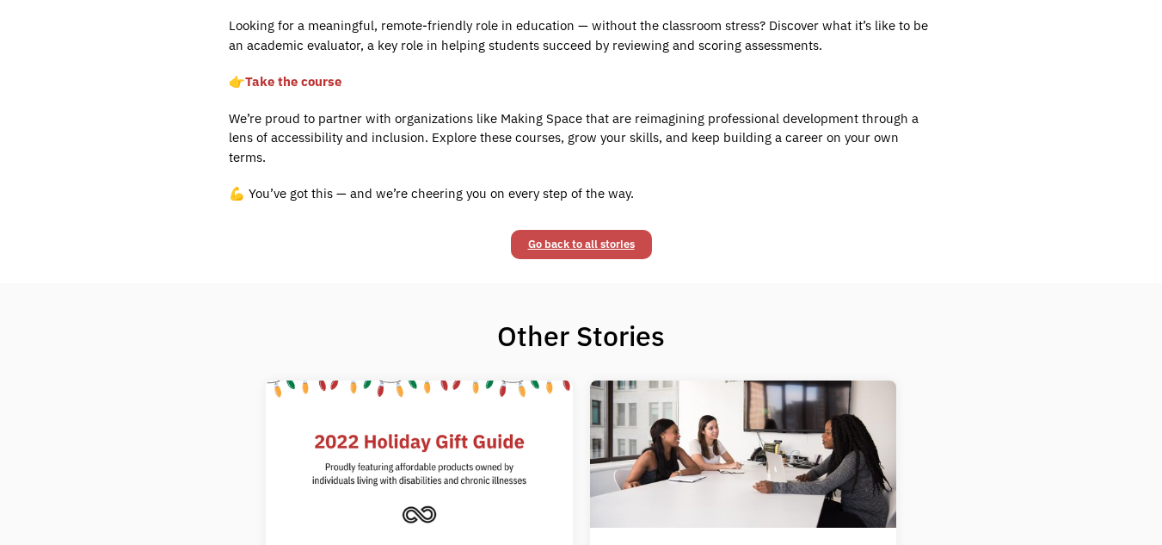
click at [594, 230] on link "Go back to all stories" at bounding box center [581, 244] width 141 height 29
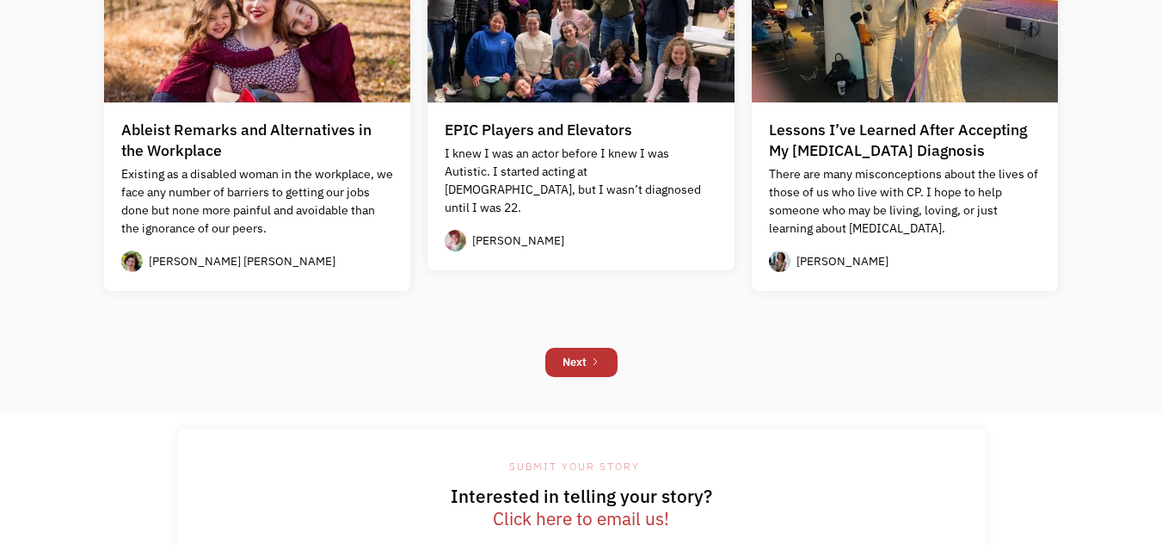
scroll to position [1549, 0]
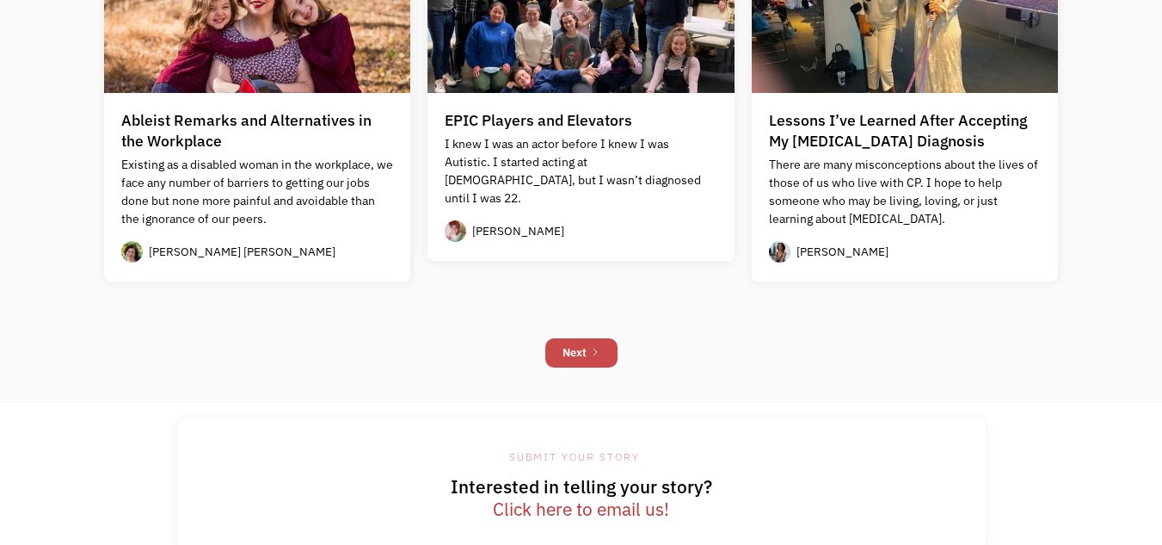
click at [582, 366] on link "Next" at bounding box center [581, 352] width 72 height 29
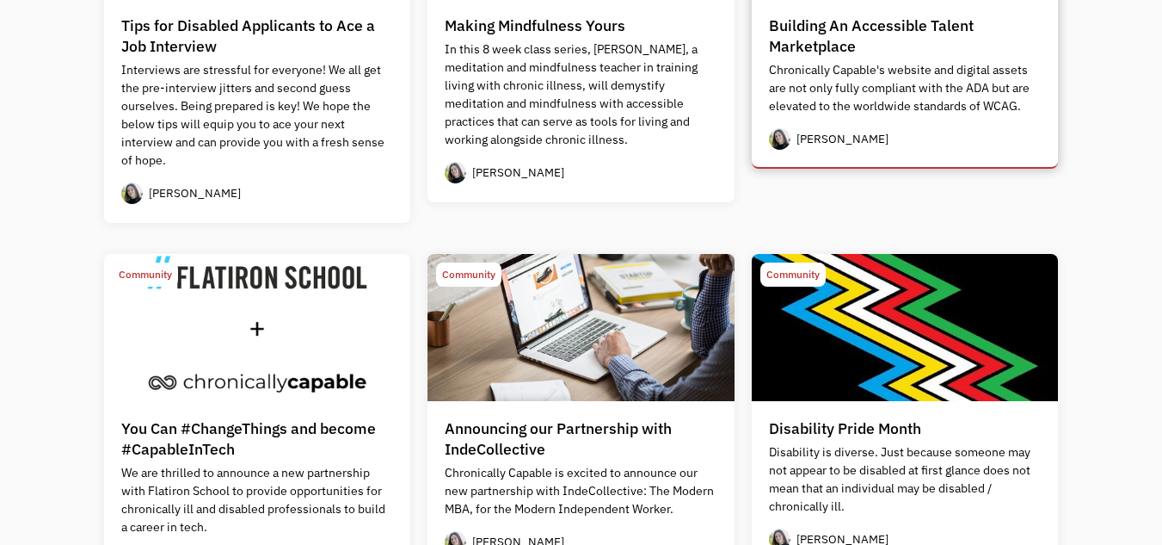
scroll to position [1290, 0]
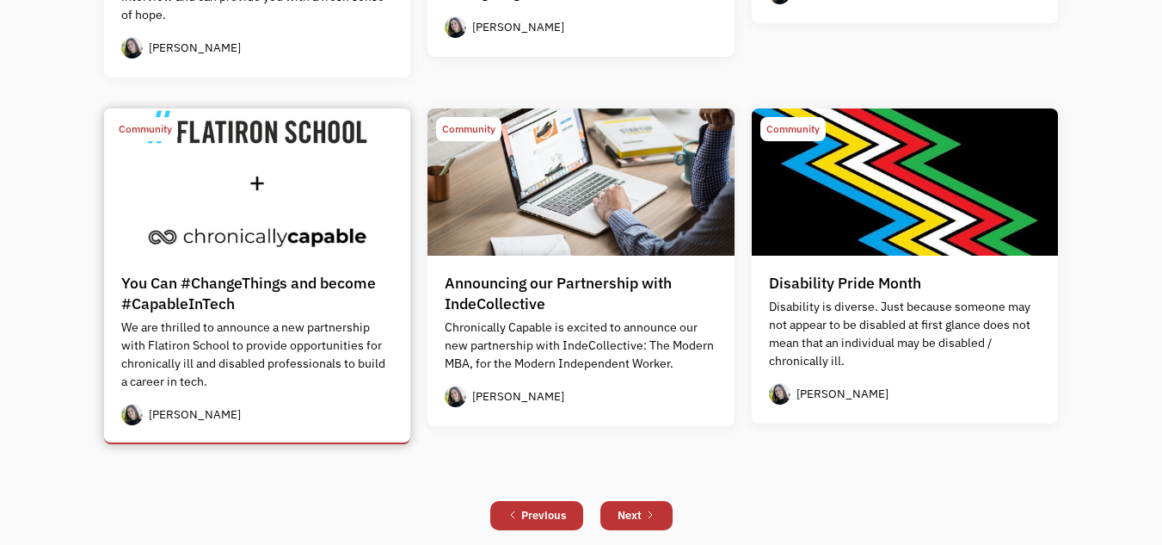
click at [255, 366] on p "We are thrilled to announce a new partnership with Flatiron School to provide o…" at bounding box center [257, 354] width 273 height 72
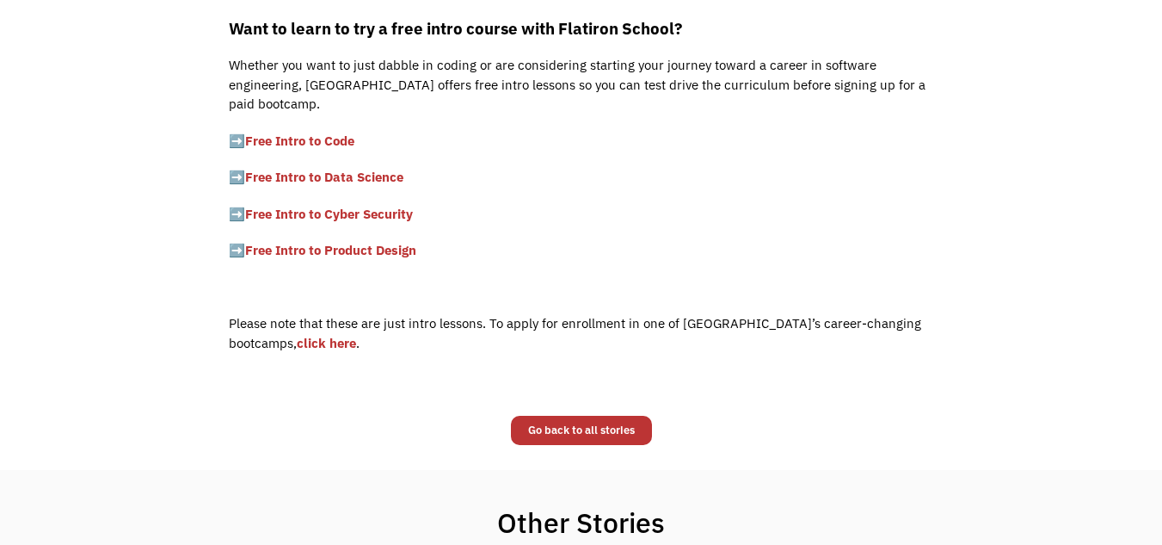
scroll to position [946, 0]
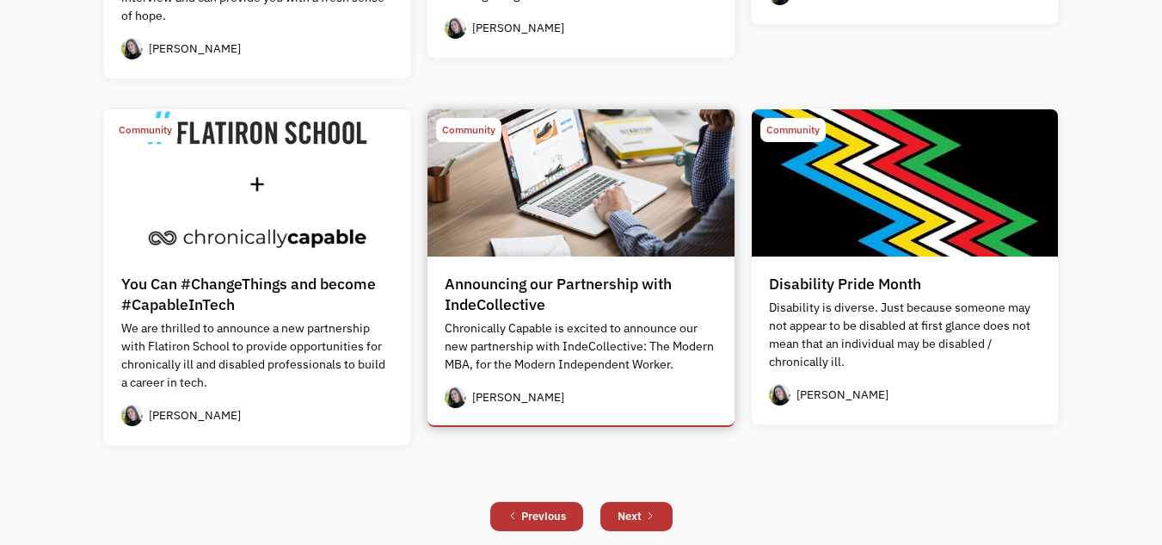
click at [531, 211] on img at bounding box center [581, 182] width 307 height 147
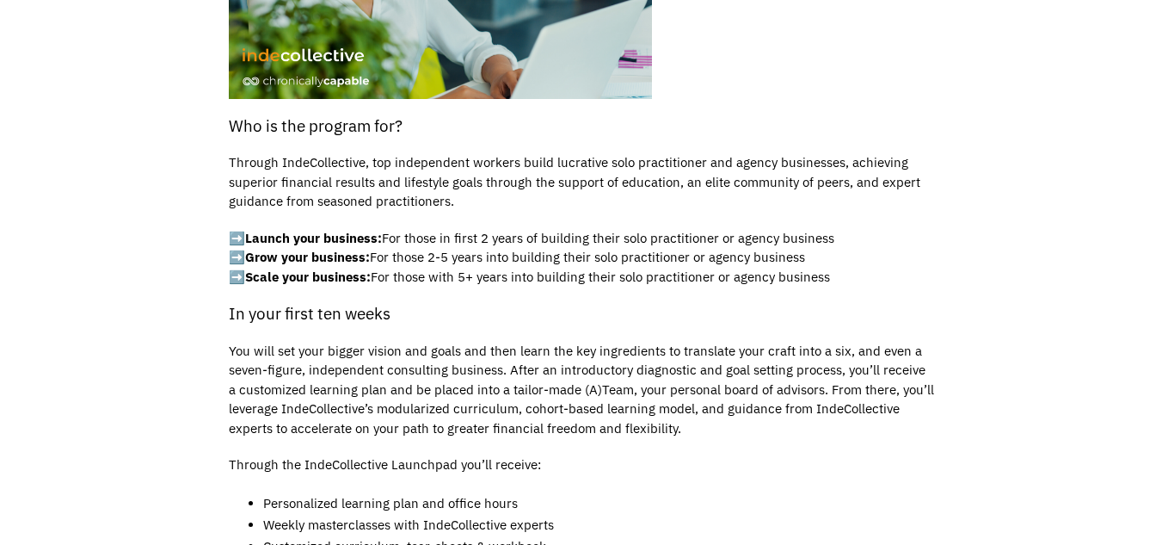
scroll to position [1204, 0]
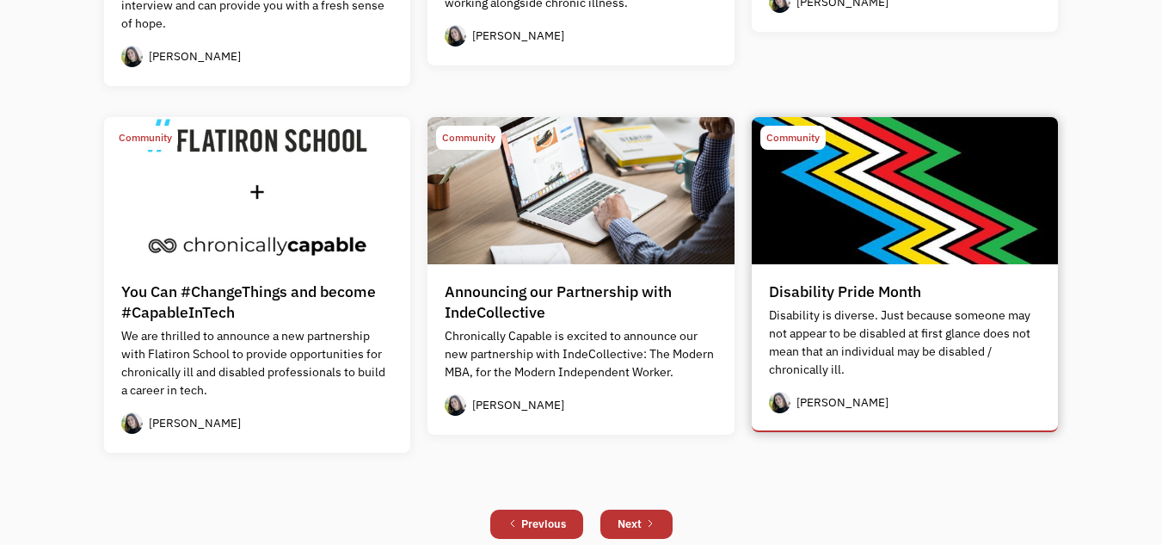
scroll to position [945, 0]
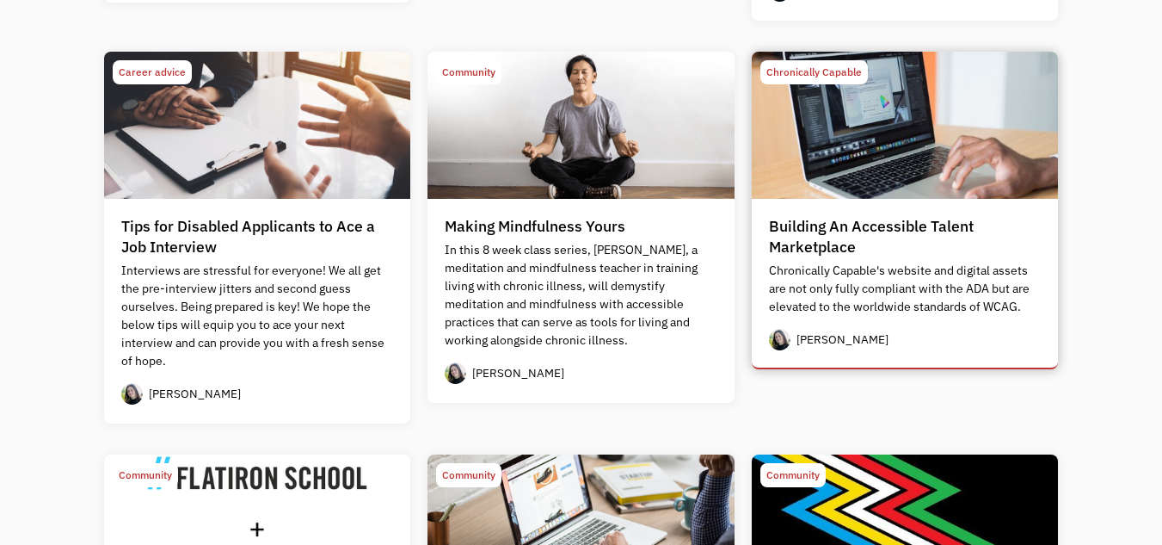
click at [871, 224] on div "Building An Accessible Talent Marketplace" at bounding box center [905, 236] width 273 height 41
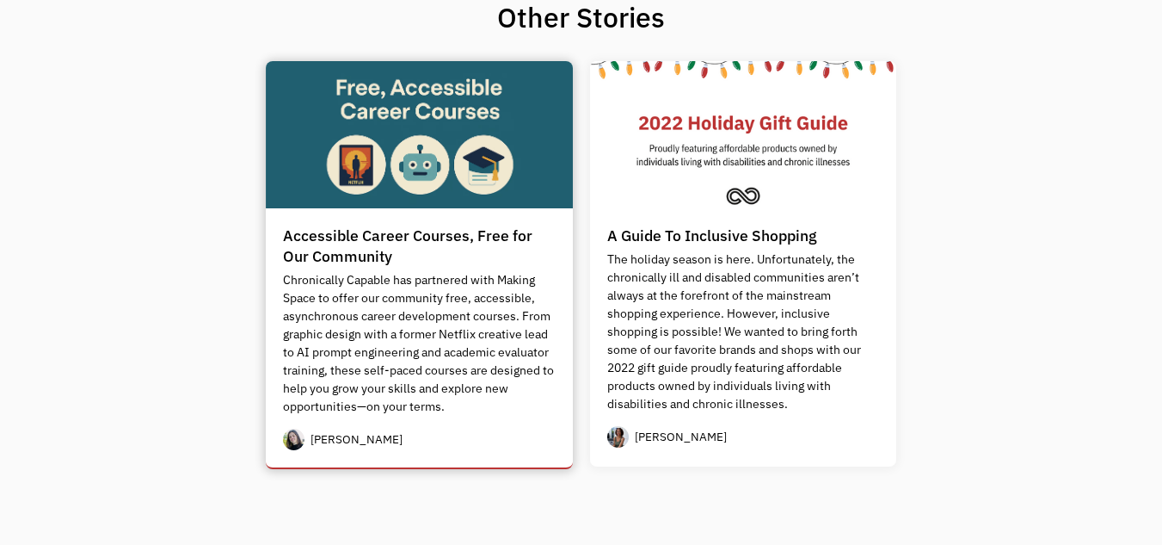
scroll to position [1204, 0]
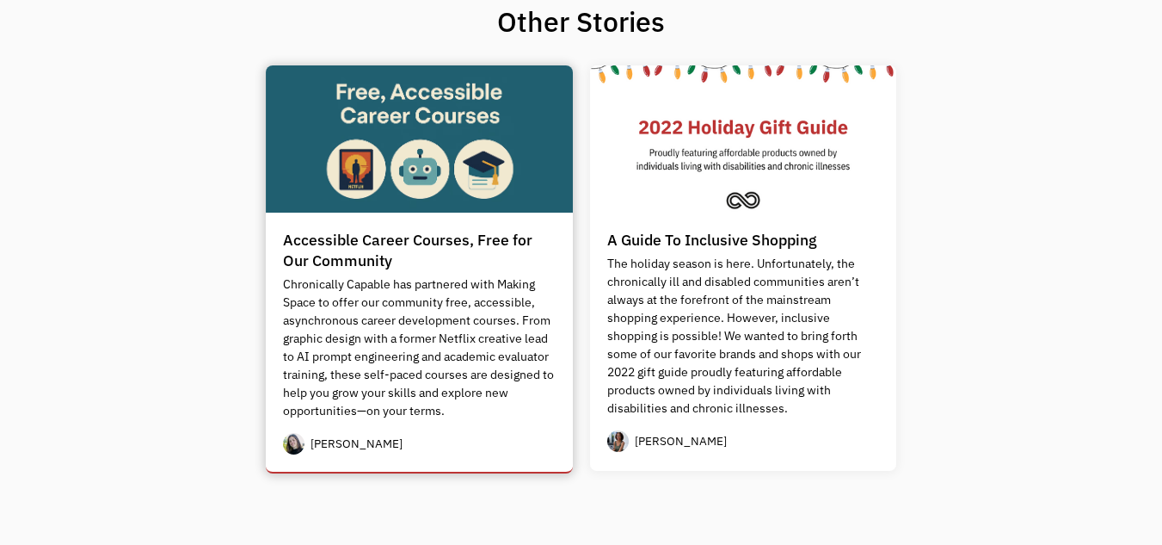
click at [422, 299] on p "Chronically Capable has partnered with Making Space to offer our community free…" at bounding box center [419, 347] width 273 height 145
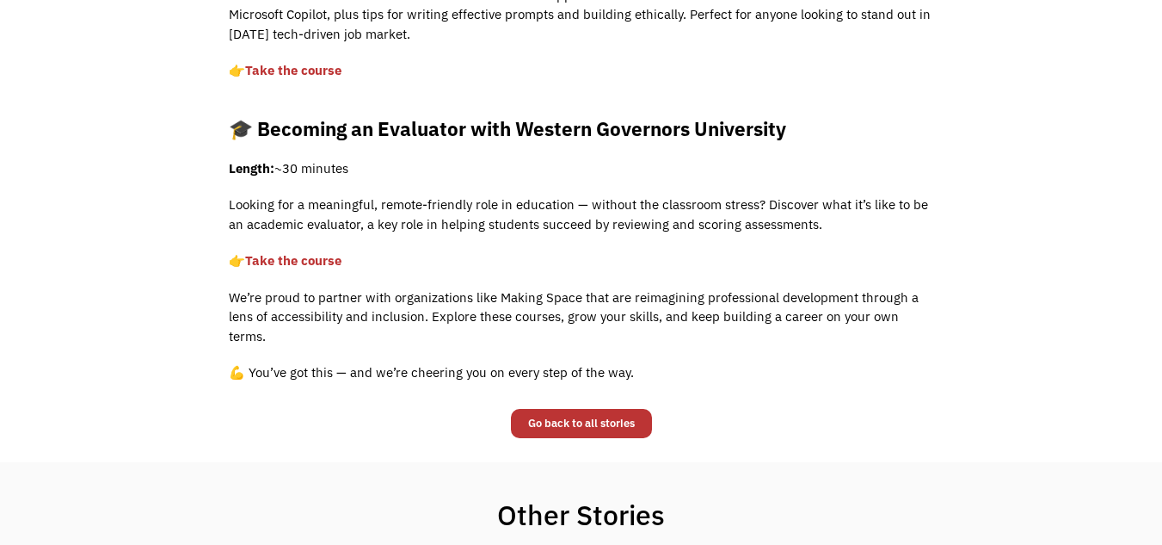
scroll to position [1032, 0]
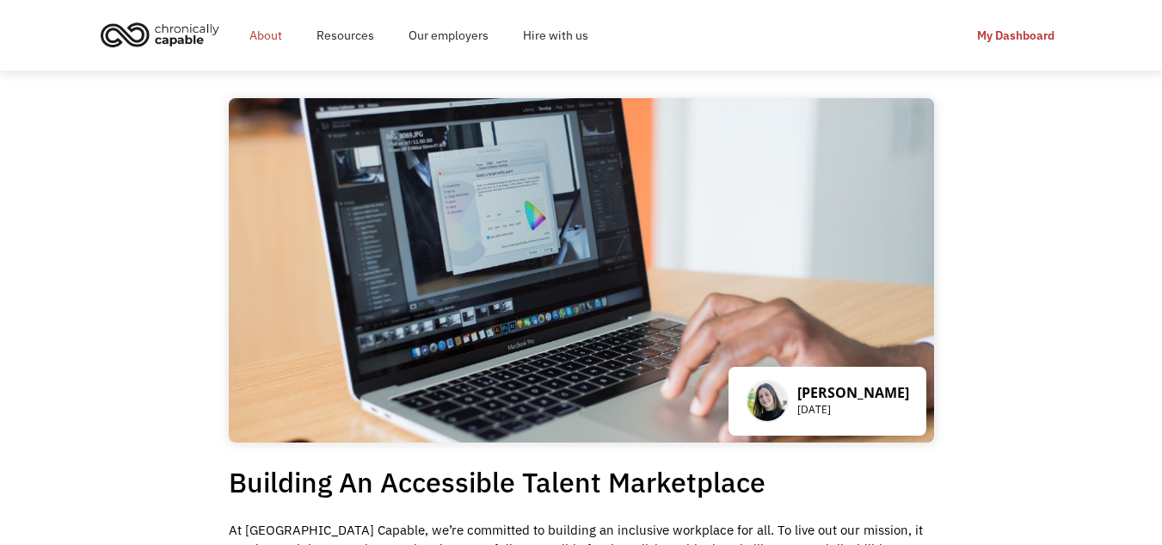
click at [249, 32] on link "About" at bounding box center [265, 35] width 67 height 55
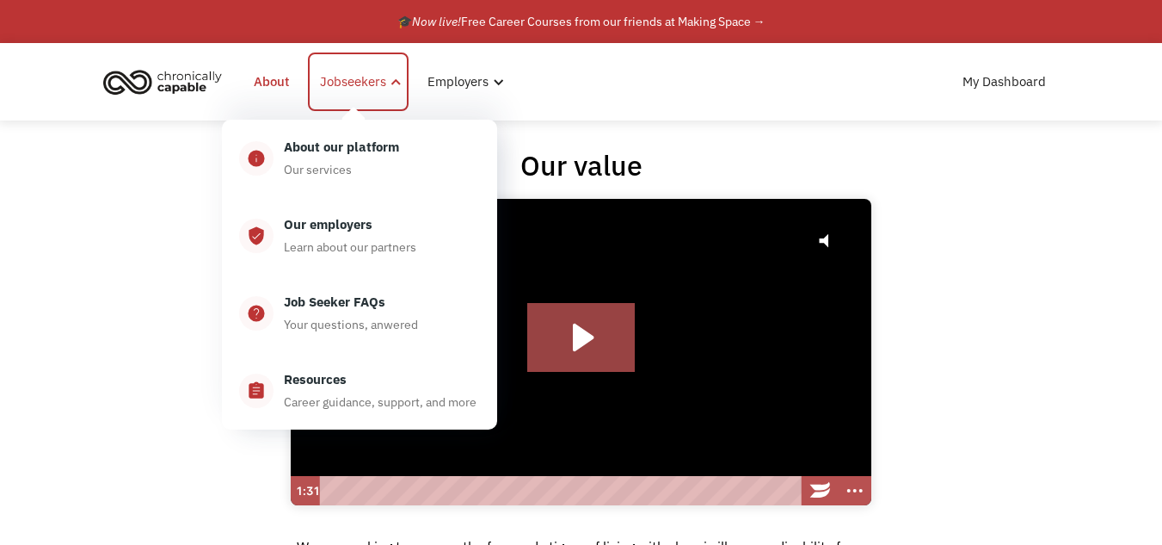
click at [354, 88] on div "Jobseekers" at bounding box center [353, 81] width 66 height 21
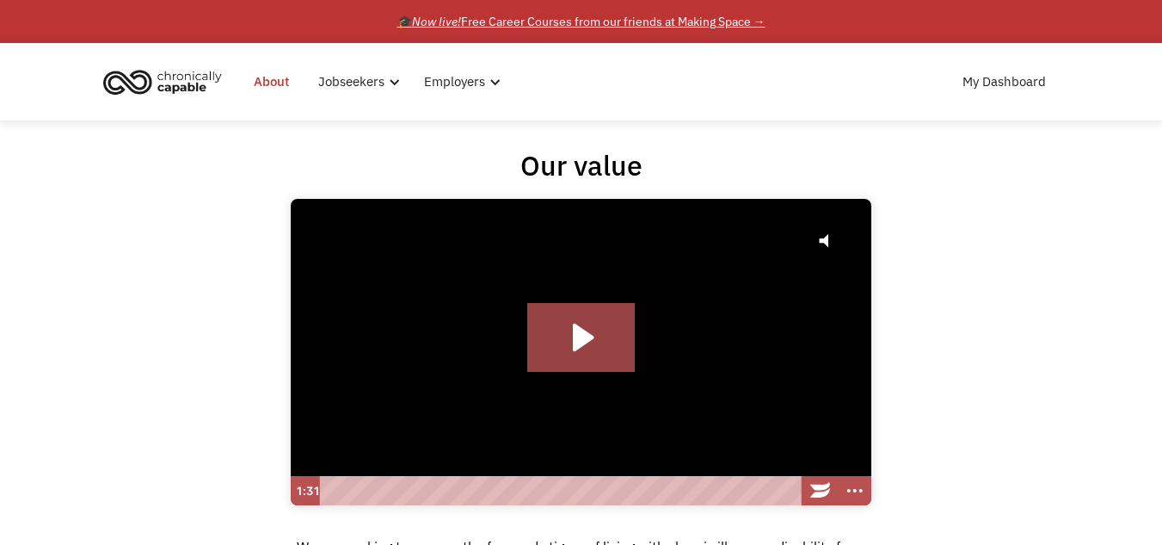
click at [636, 25] on div "🎓 Now live! Free Career Courses from our friends at Making Space →" at bounding box center [581, 21] width 368 height 21
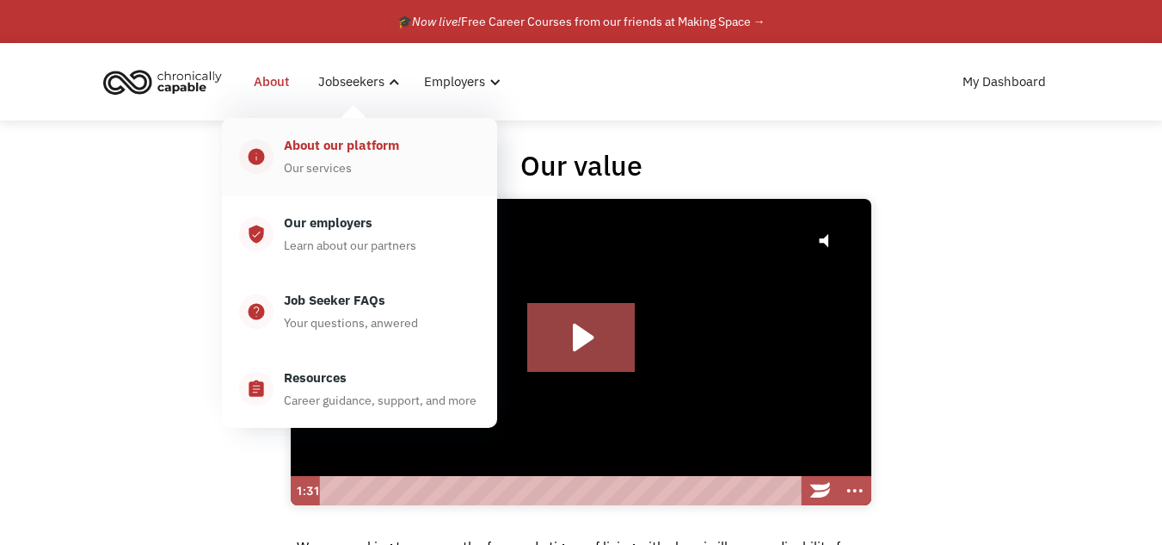
click at [335, 158] on div "Our services" at bounding box center [318, 167] width 68 height 21
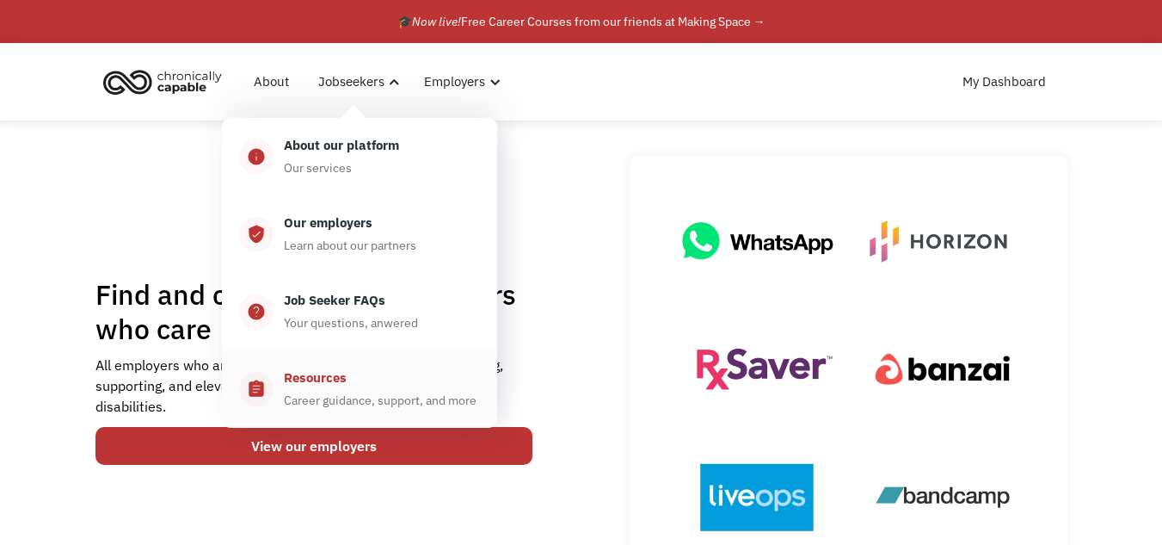
click at [374, 397] on div "Career guidance, support, and more" at bounding box center [380, 400] width 193 height 21
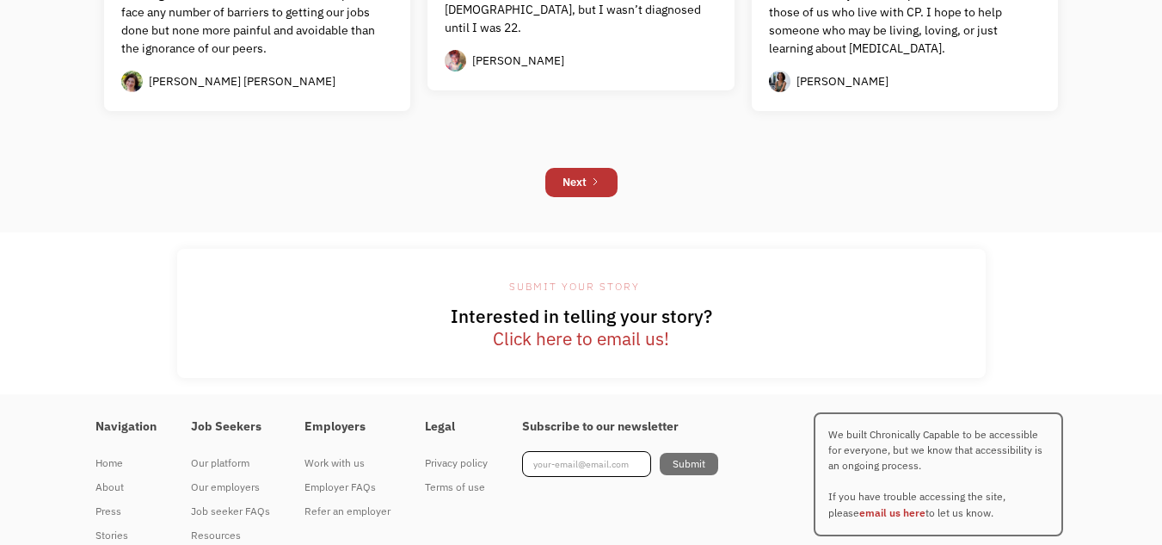
scroll to position [1721, 0]
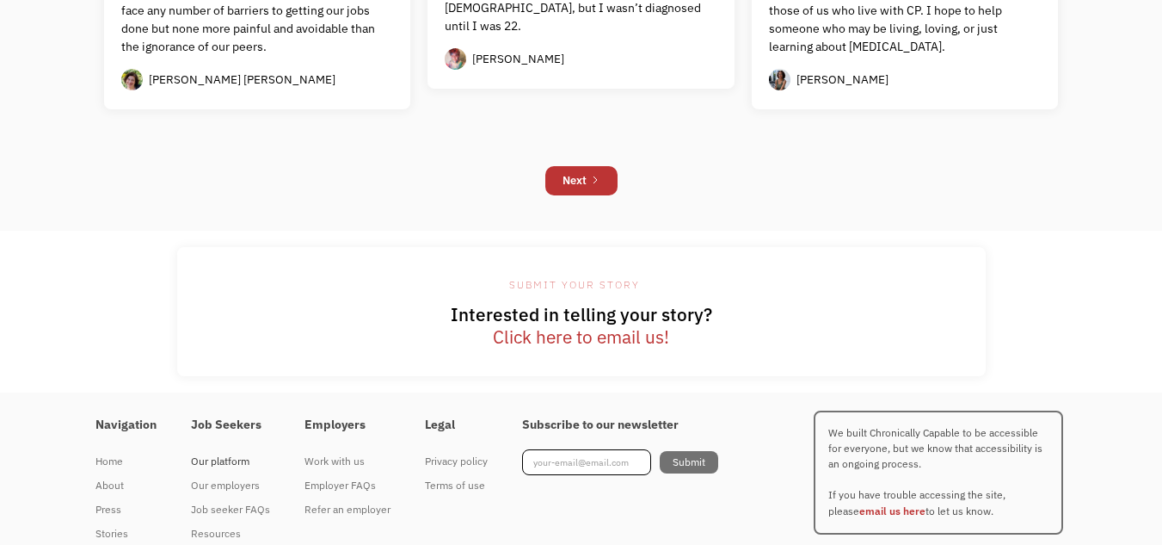
click at [202, 465] on div "Our platform" at bounding box center [230, 461] width 79 height 21
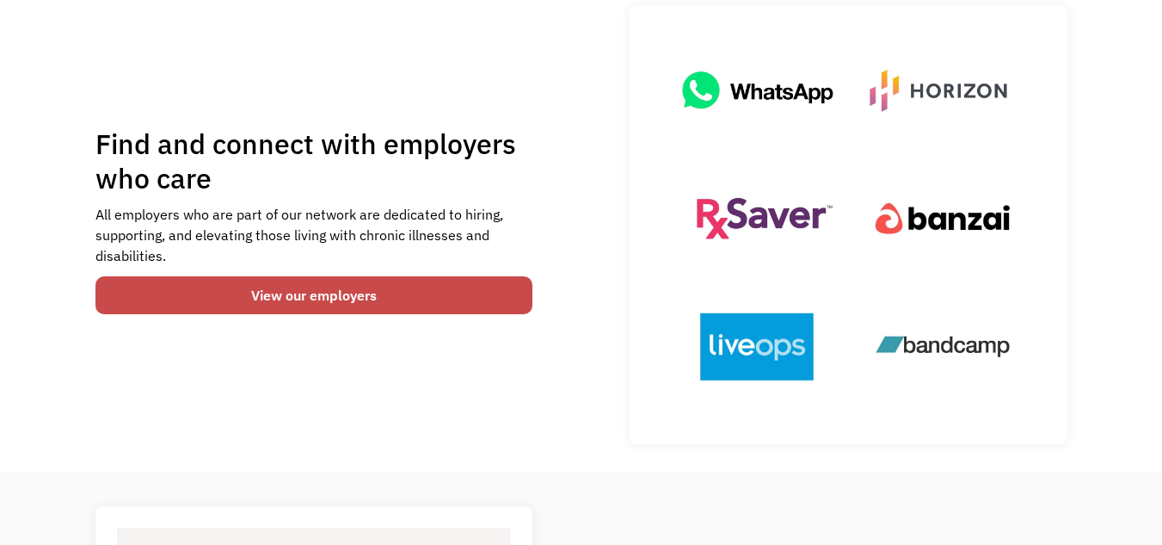
scroll to position [172, 0]
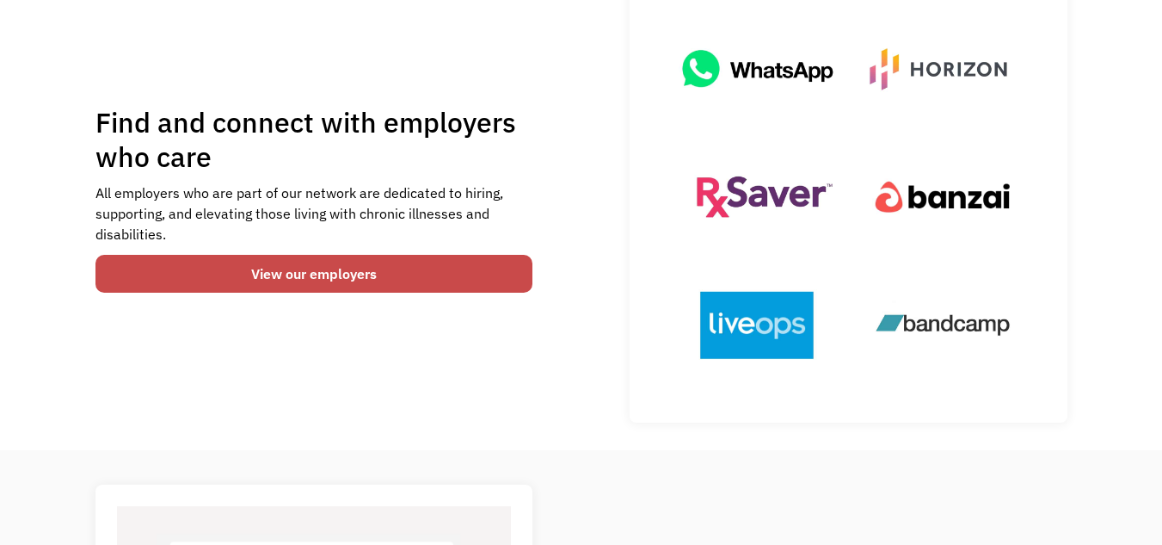
click at [264, 287] on link "View our employers" at bounding box center [314, 274] width 438 height 38
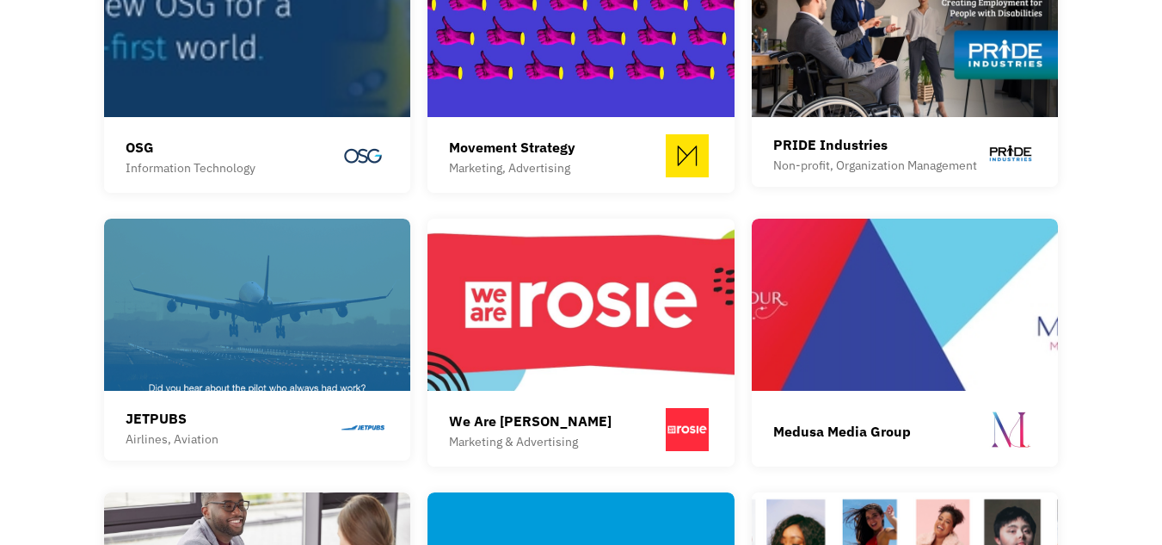
scroll to position [1979, 0]
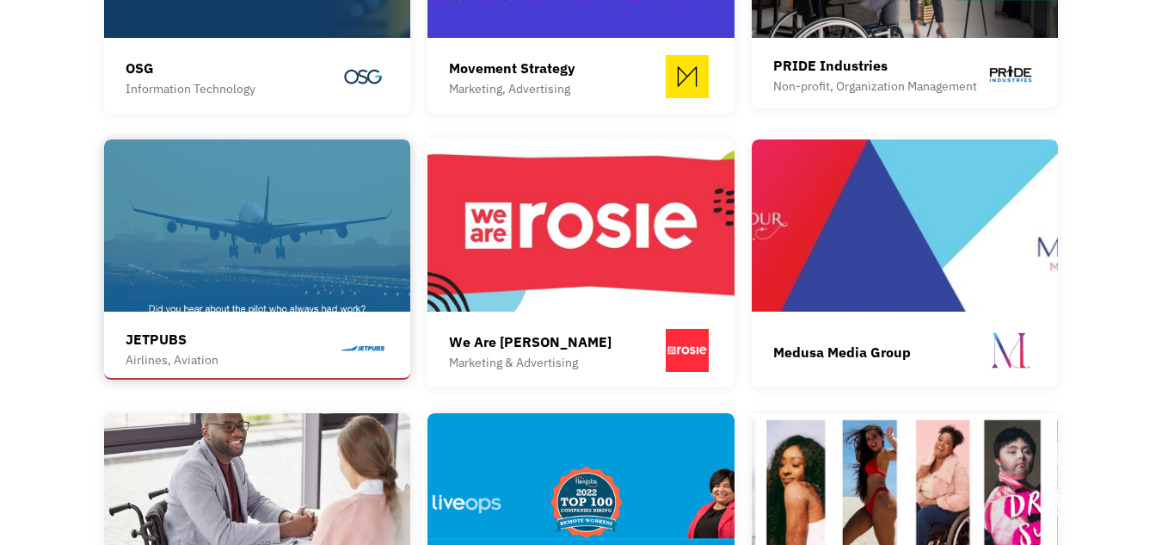
click at [278, 331] on div "JETPUBS Airlines, Aviation" at bounding box center [258, 349] width 264 height 41
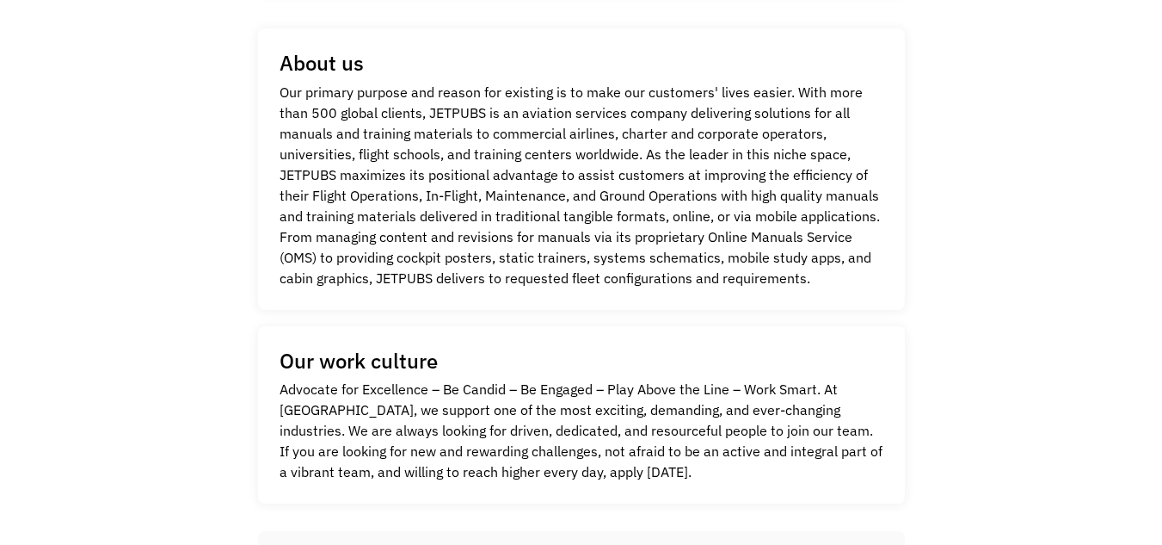
scroll to position [1118, 0]
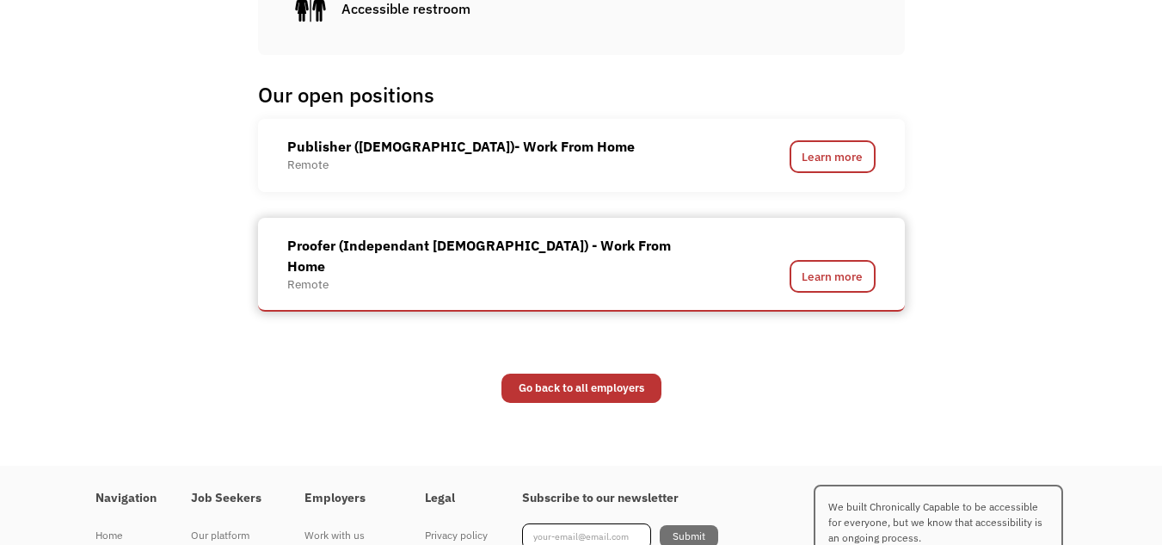
click at [405, 256] on div "Proofer (Independant [DEMOGRAPHIC_DATA]) - Work From Home" at bounding box center [490, 255] width 407 height 41
click at [839, 260] on link "Learn more" at bounding box center [833, 276] width 86 height 33
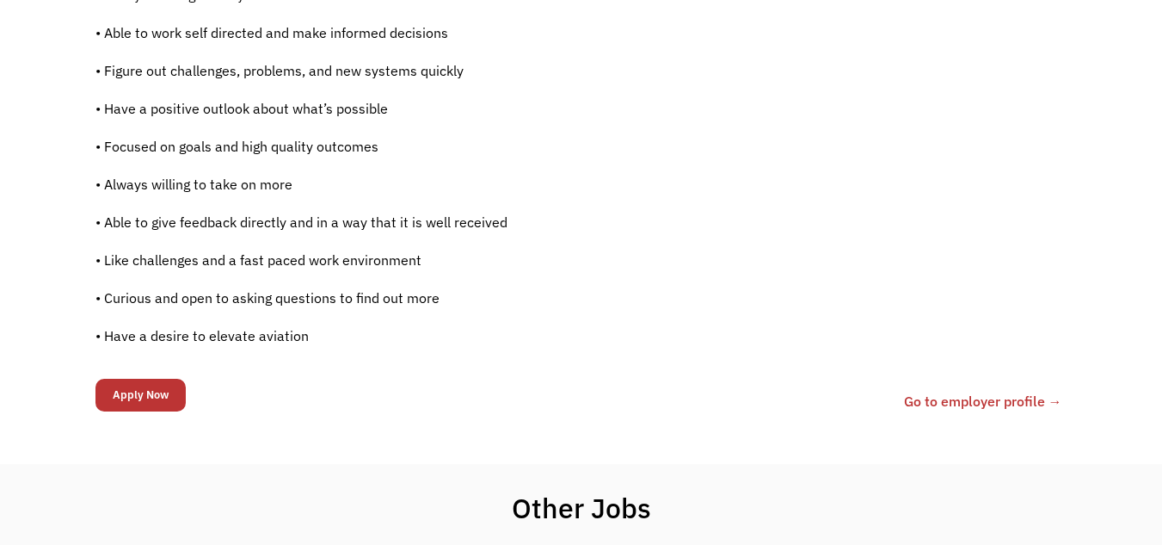
scroll to position [1204, 0]
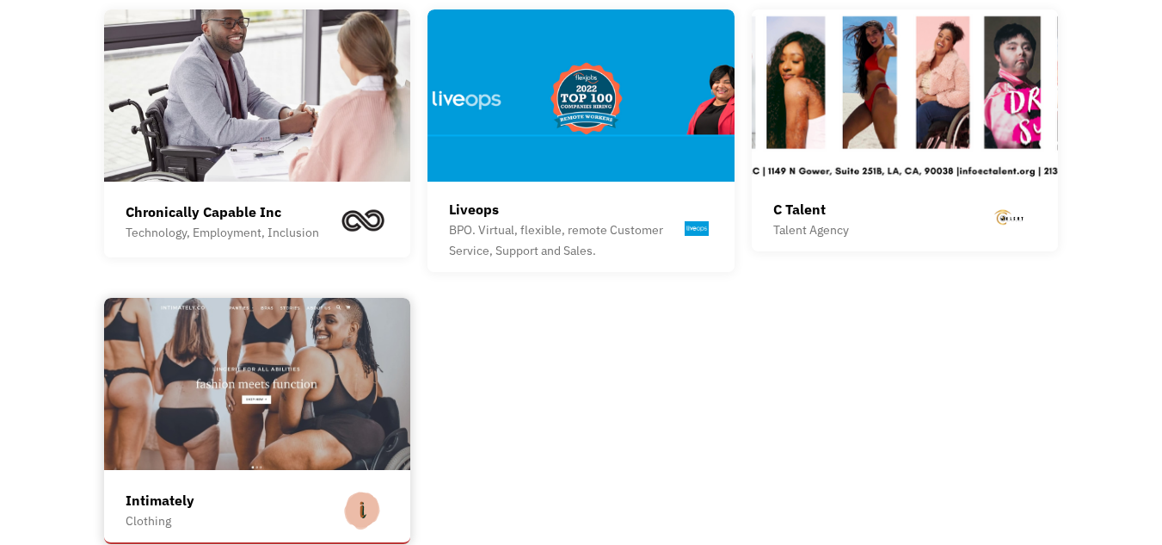
scroll to position [2409, 0]
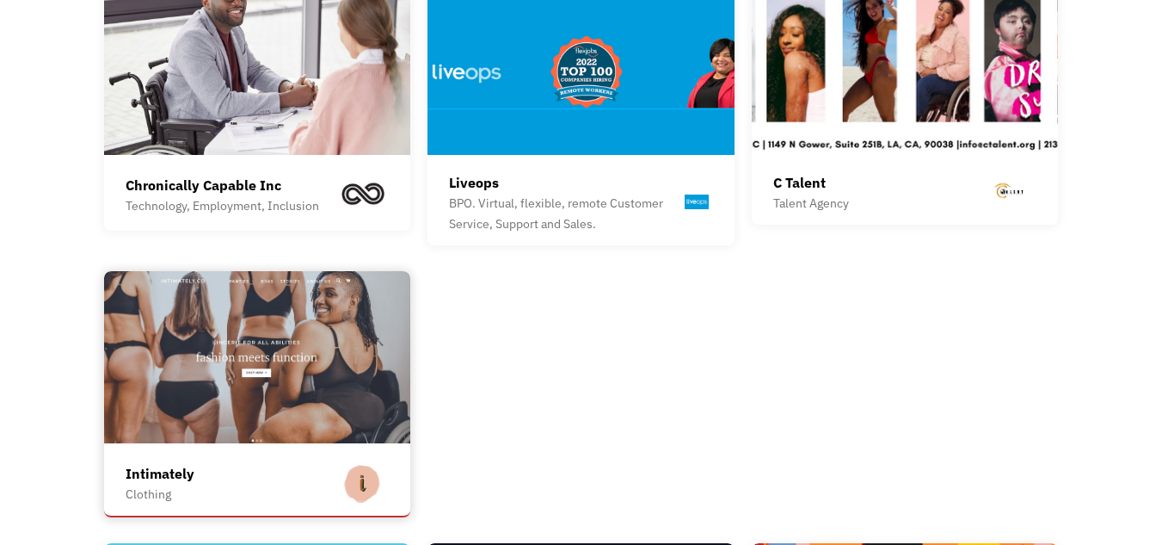
click at [231, 477] on div "Intimately Clothing" at bounding box center [258, 483] width 264 height 47
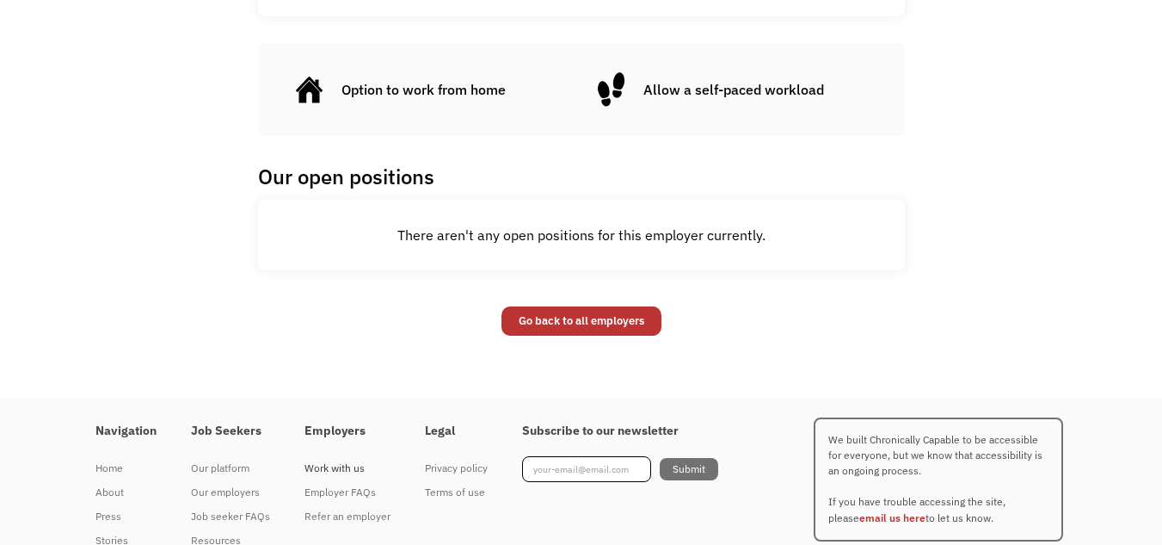
scroll to position [759, 0]
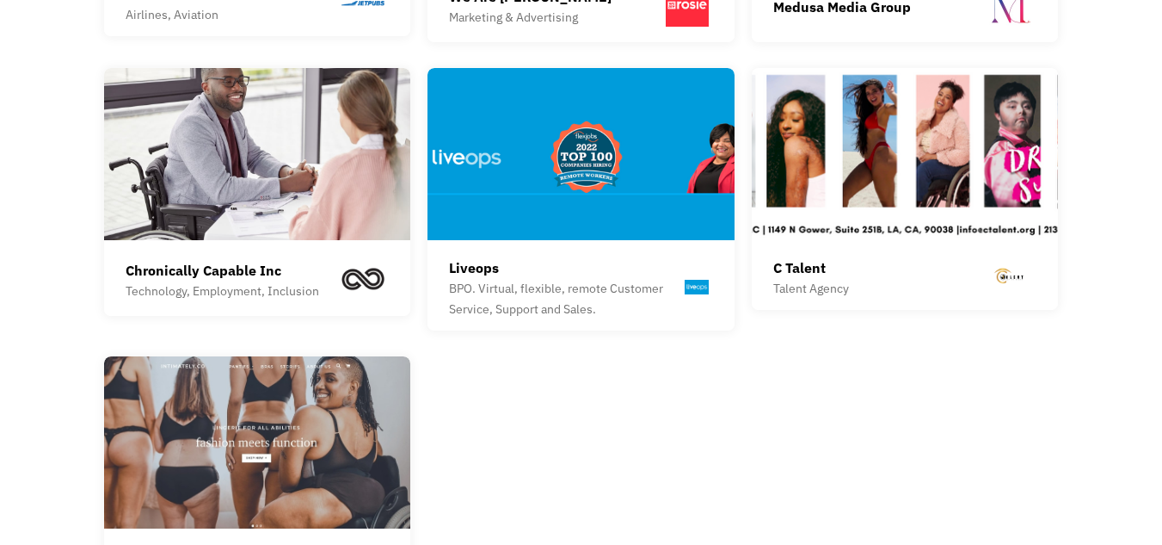
scroll to position [2323, 0]
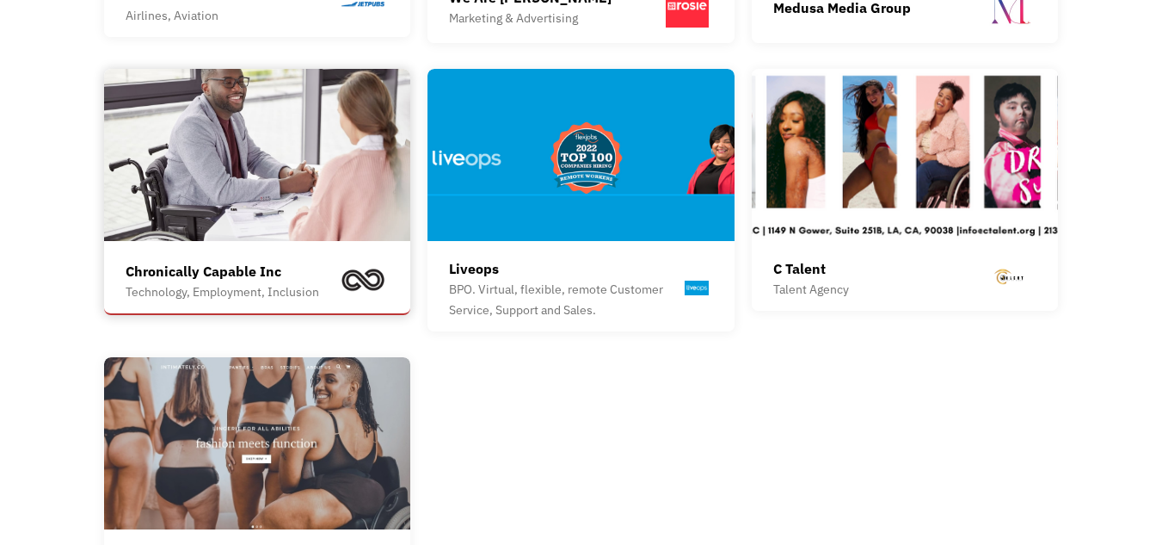
click at [300, 281] on div "Technology, Employment, Inclusion" at bounding box center [223, 291] width 194 height 21
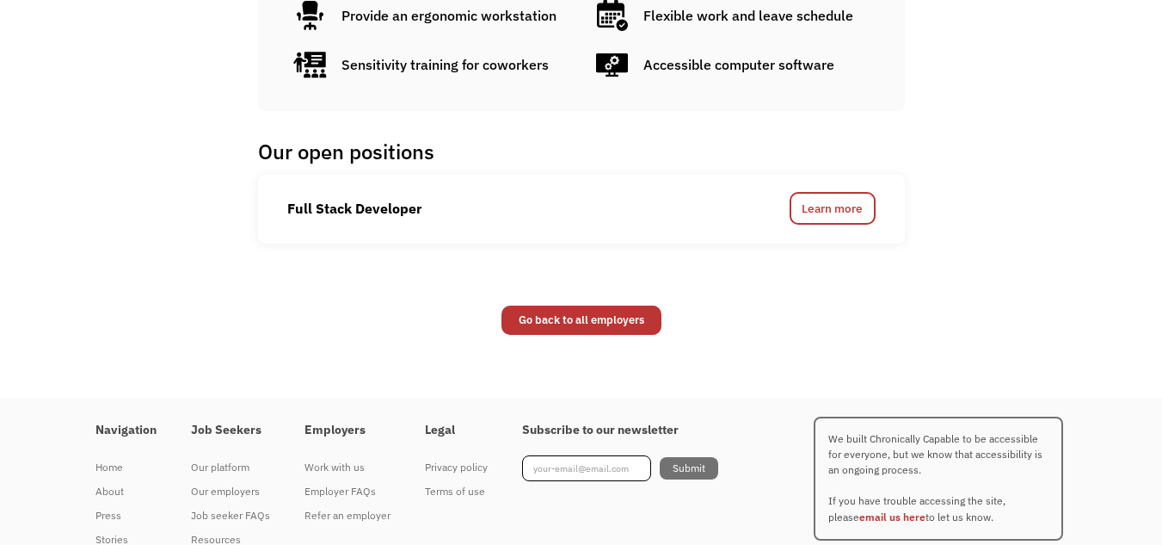
scroll to position [768, 0]
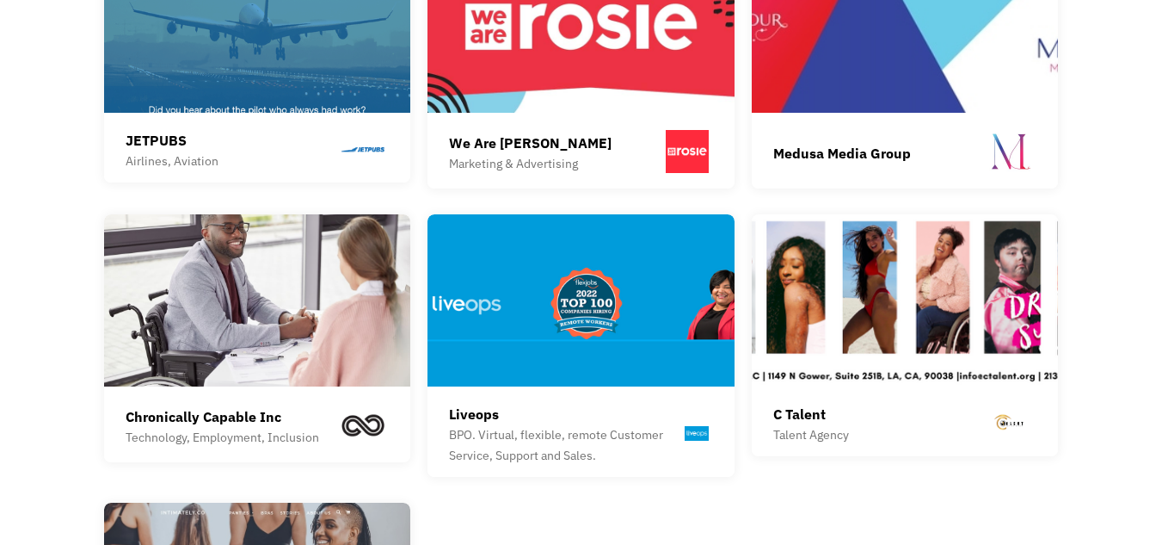
scroll to position [1976, 0]
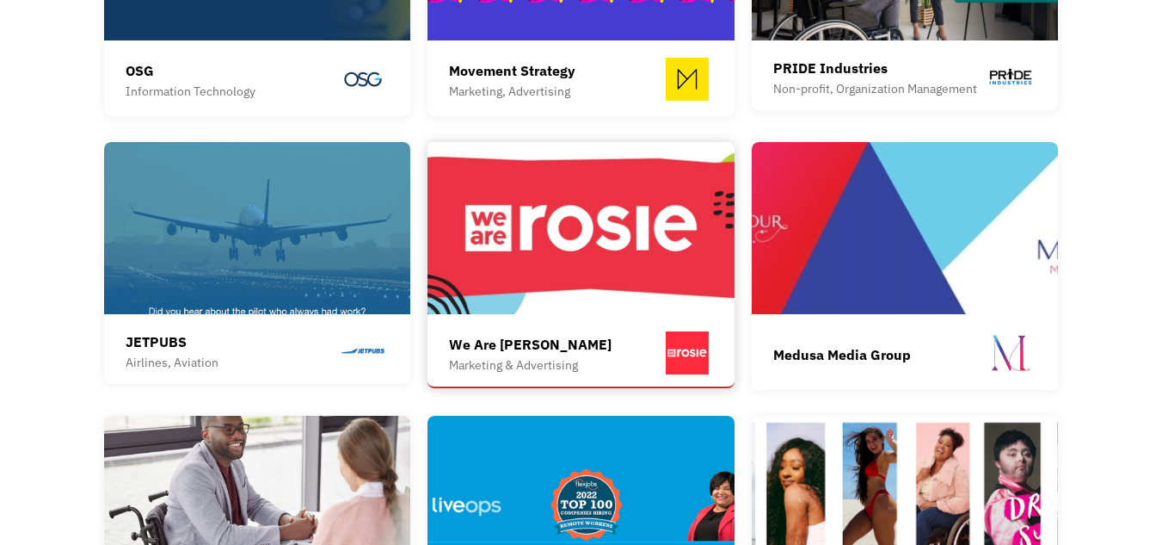
click at [512, 339] on div "We Are [PERSON_NAME]" at bounding box center [530, 344] width 163 height 21
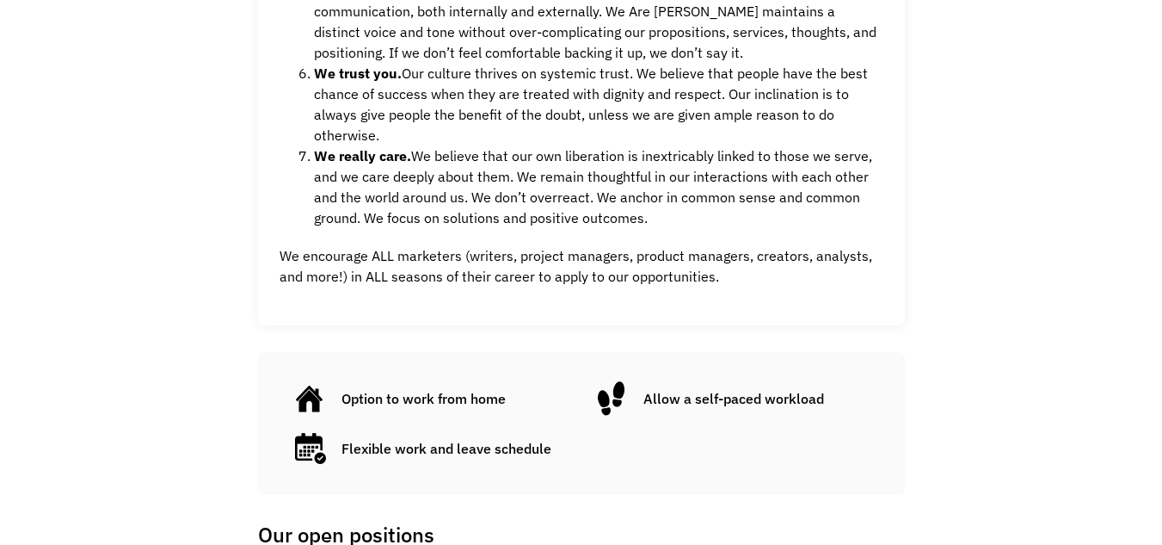
scroll to position [1463, 0]
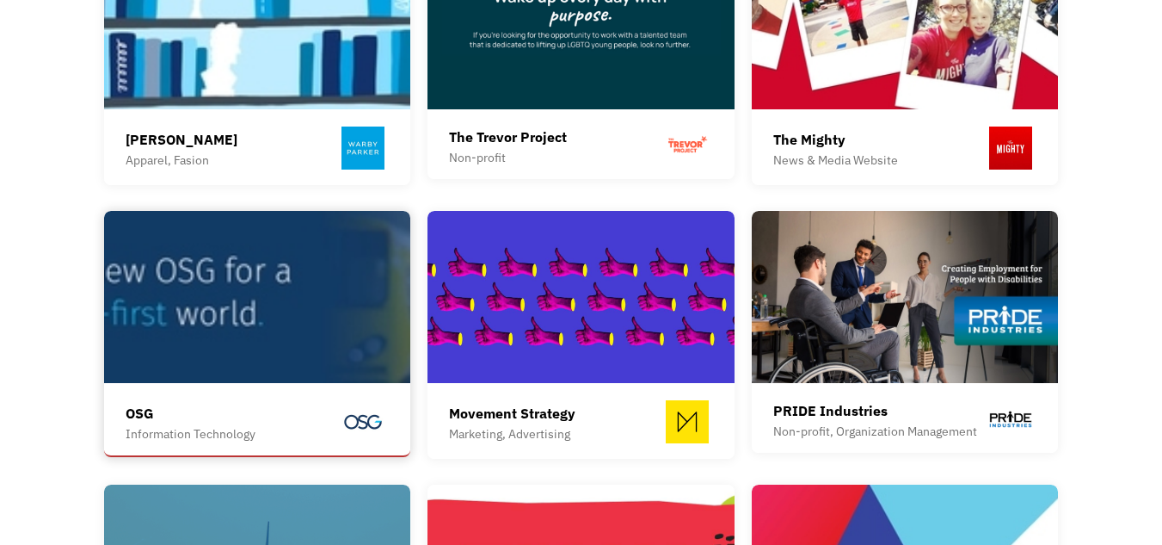
scroll to position [1632, 0]
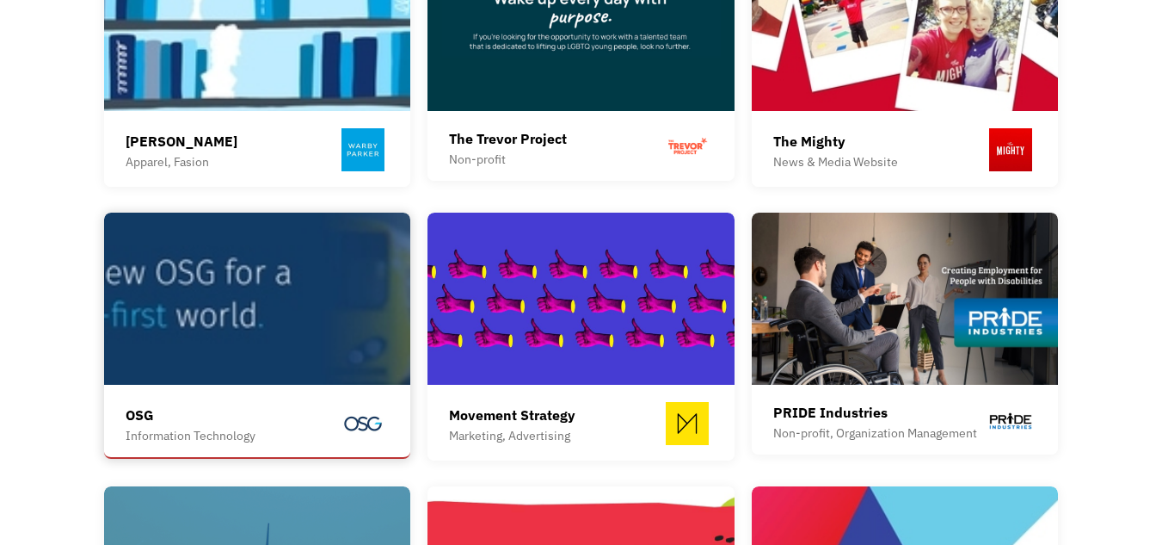
click at [249, 336] on img at bounding box center [257, 298] width 307 height 172
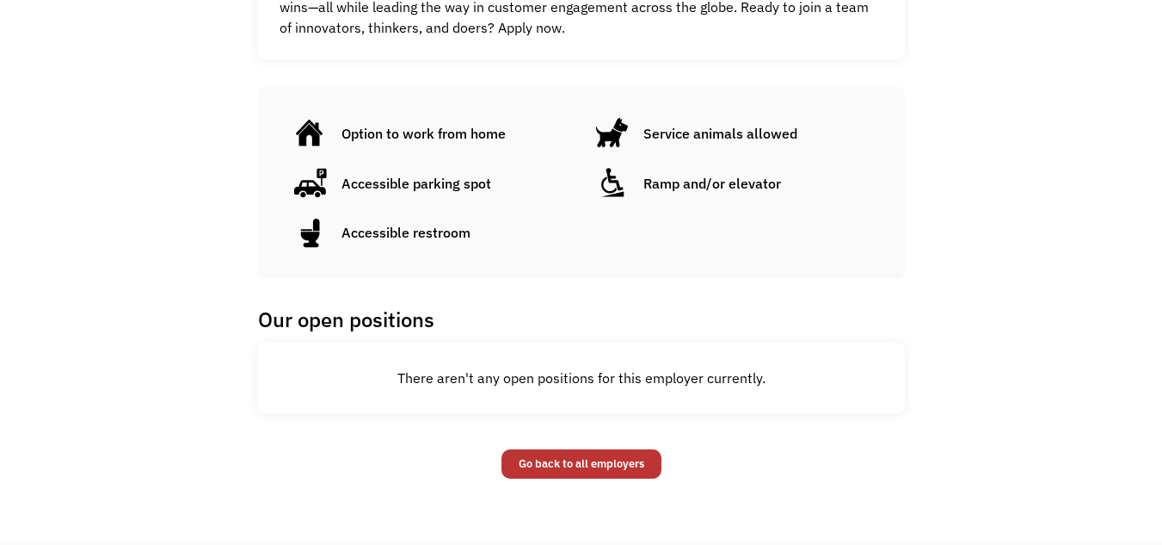
scroll to position [860, 0]
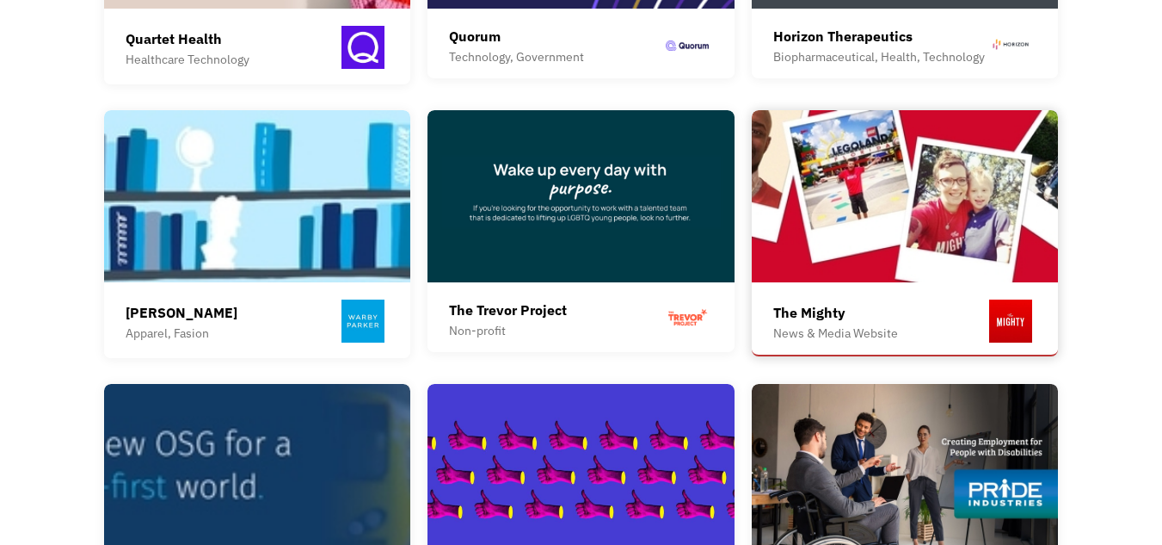
scroll to position [1460, 0]
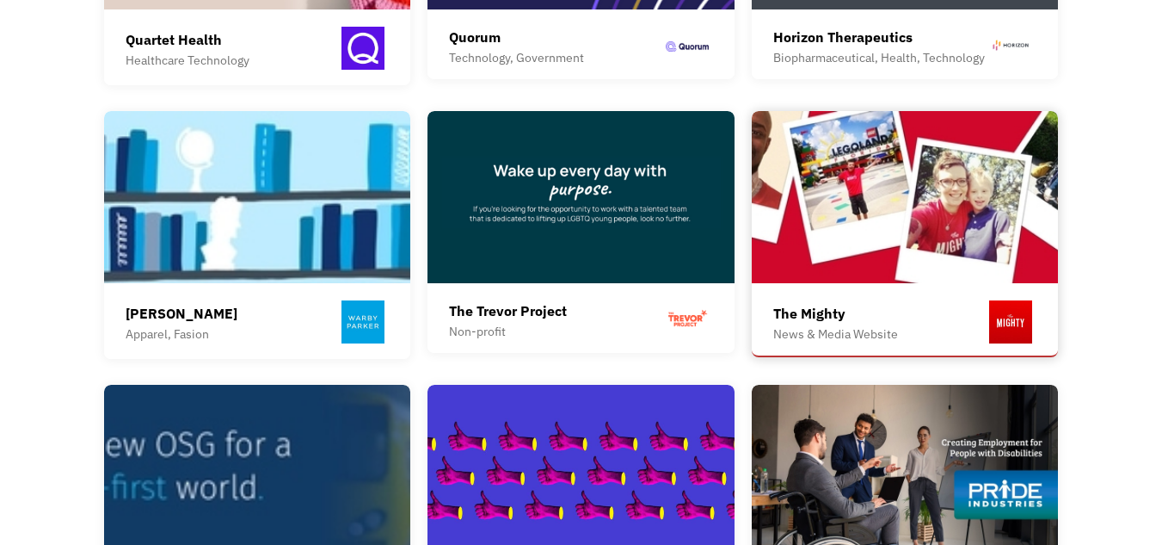
click at [853, 200] on img at bounding box center [905, 197] width 307 height 172
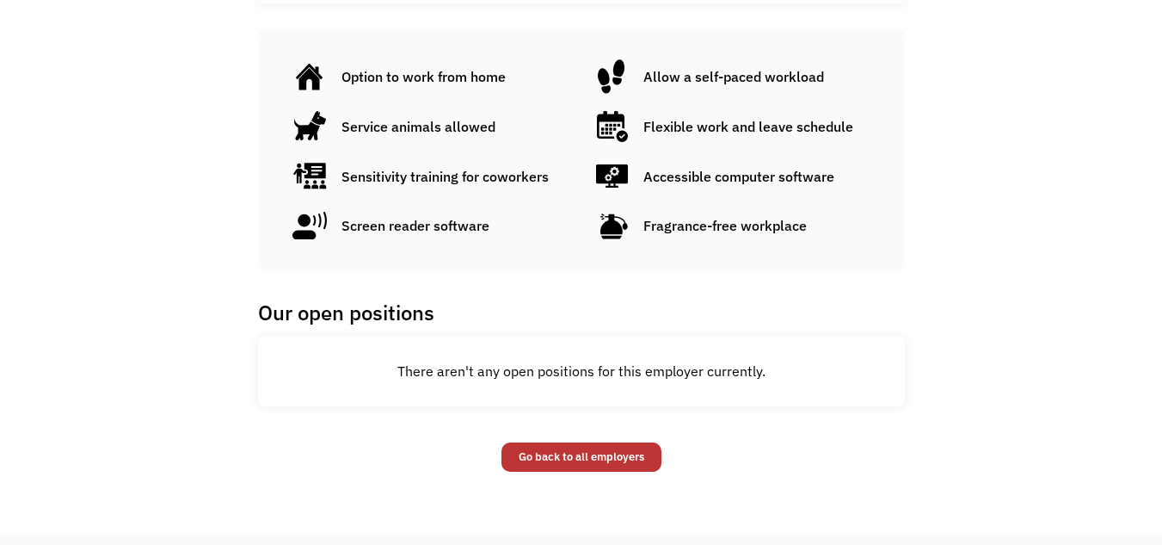
scroll to position [1118, 0]
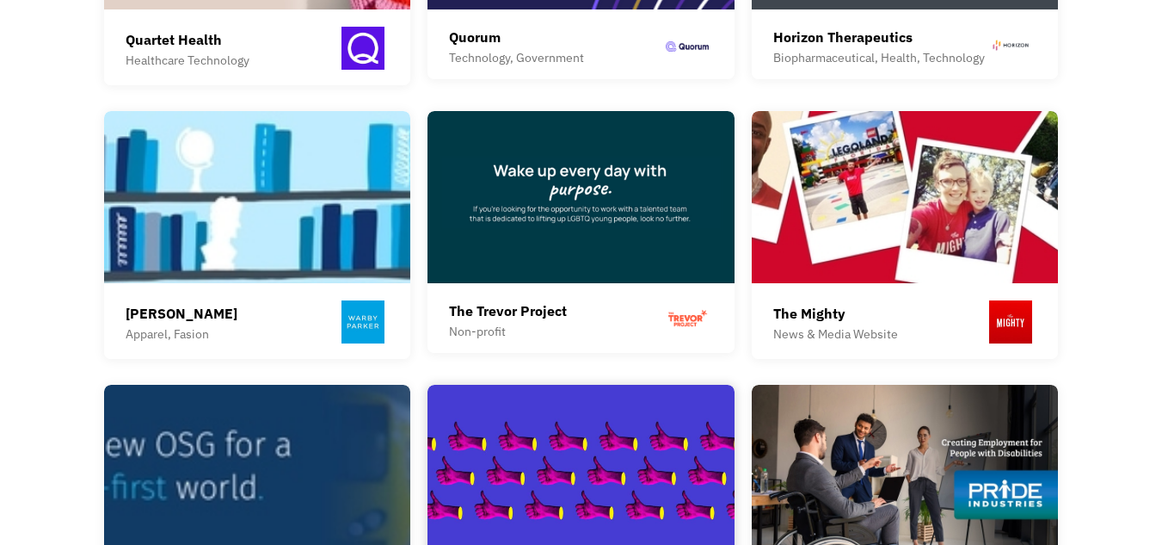
scroll to position [1374, 0]
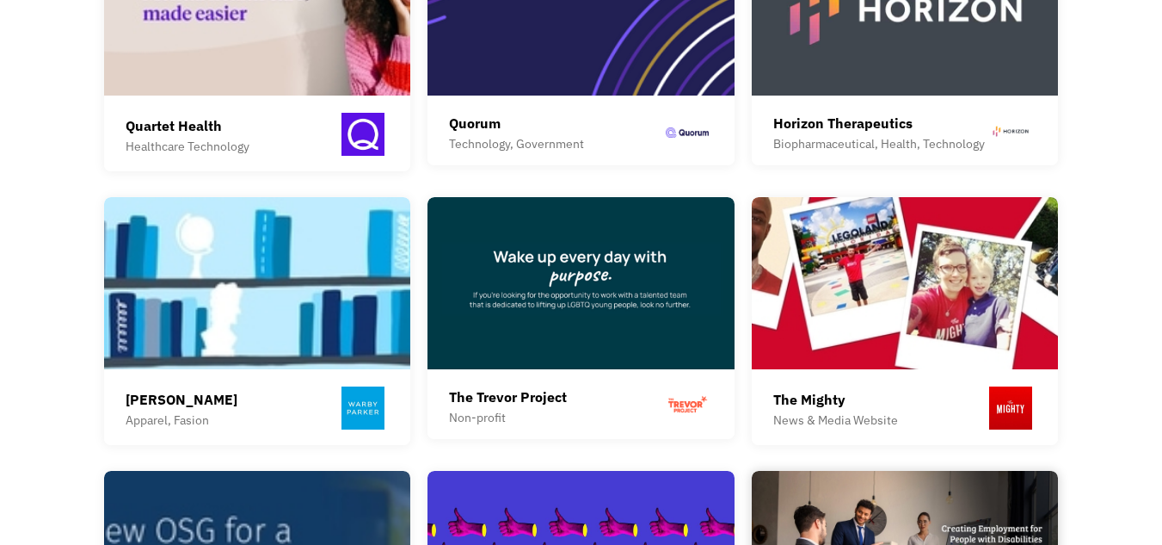
drag, startPoint x: 583, startPoint y: 398, endPoint x: 773, endPoint y: 462, distance: 200.5
click at [583, 397] on div "The Trevor Project Non-profit" at bounding box center [581, 406] width 264 height 41
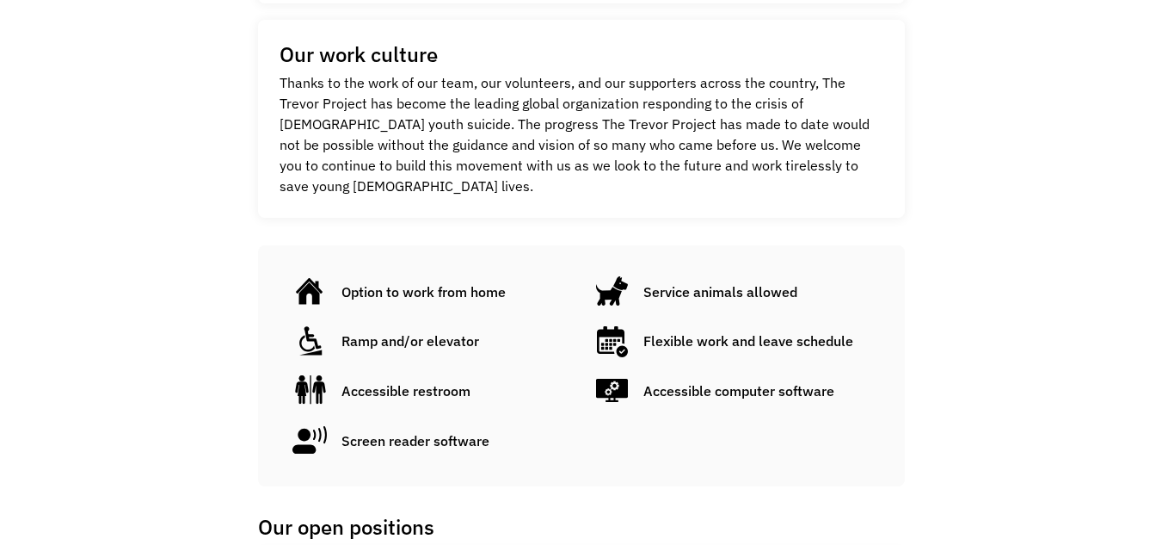
scroll to position [480, 0]
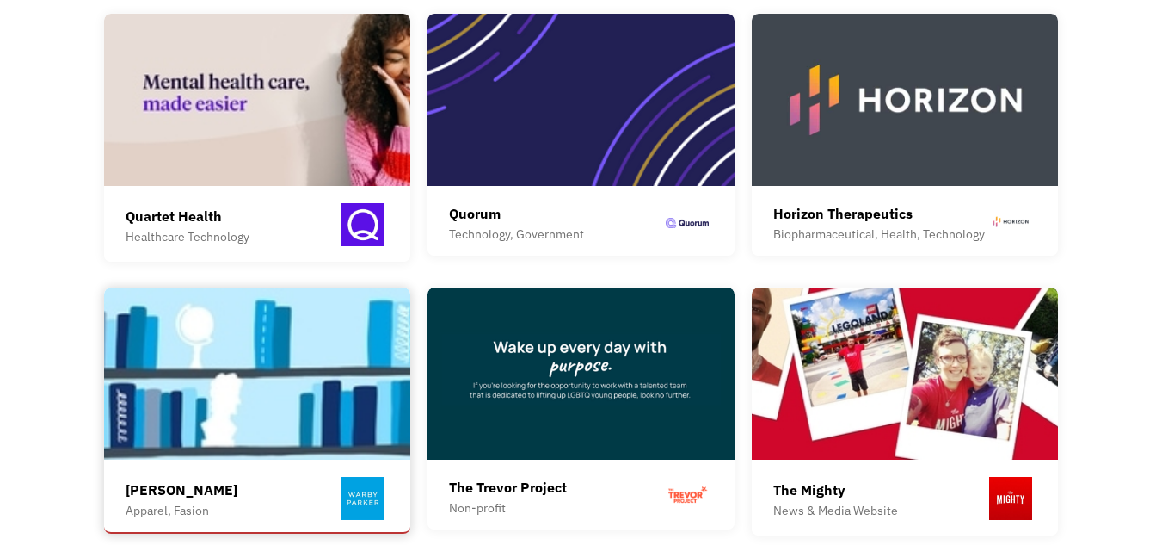
scroll to position [1288, 0]
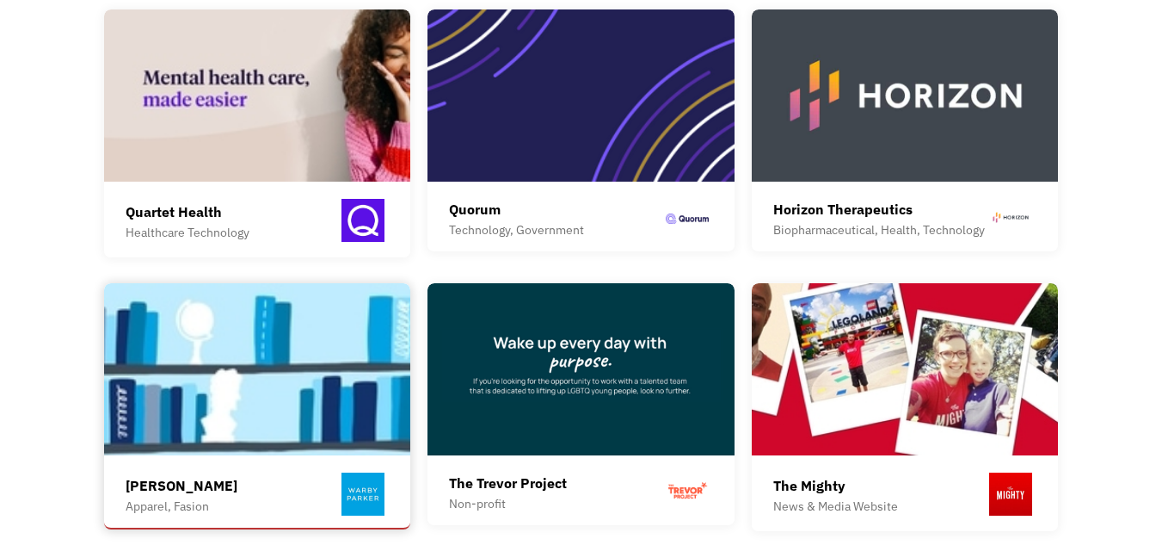
click at [210, 359] on img at bounding box center [257, 369] width 307 height 172
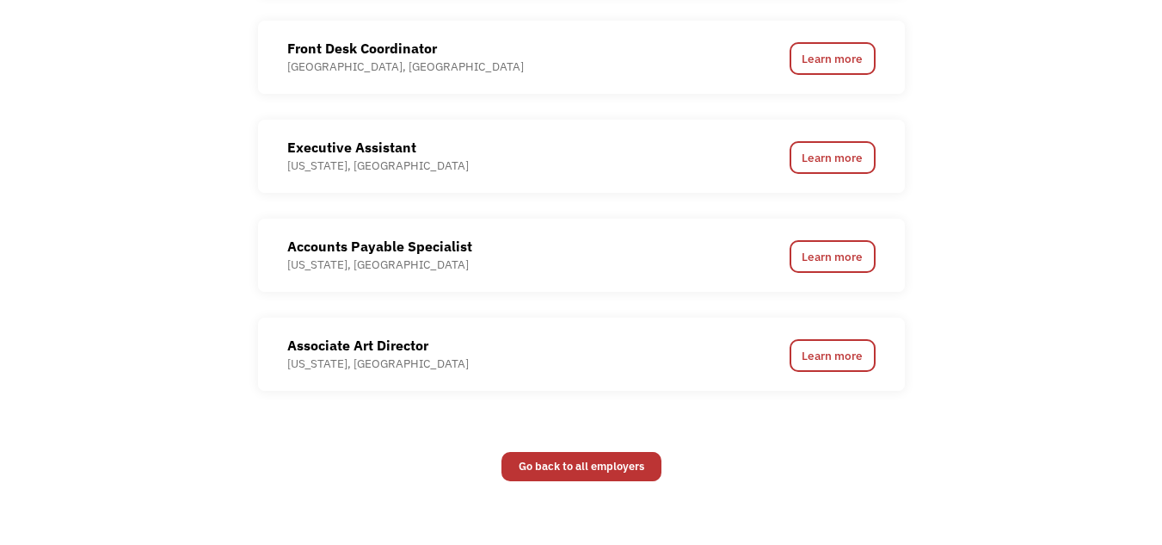
scroll to position [1721, 0]
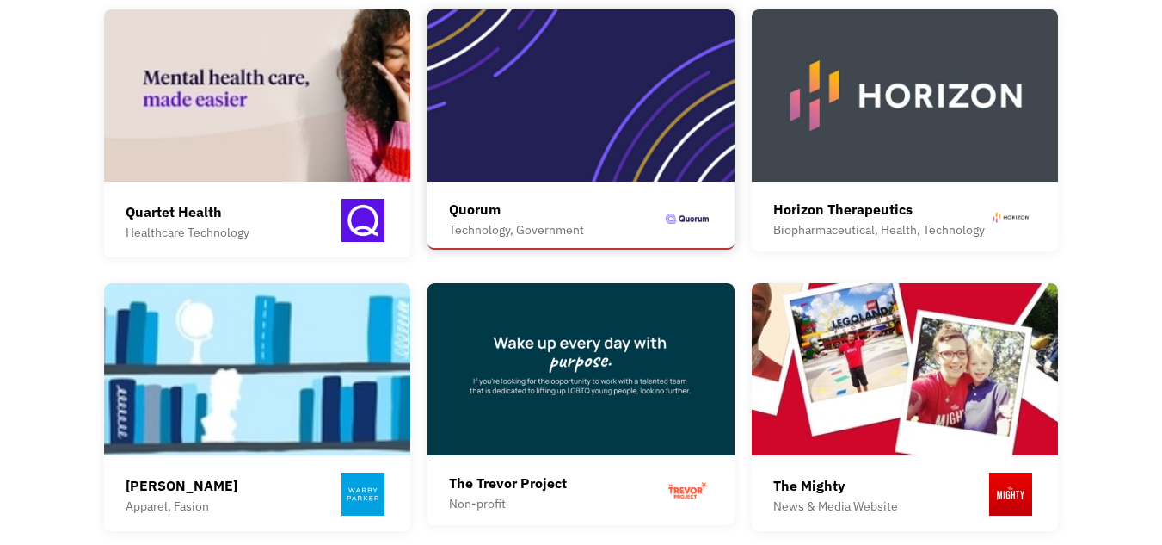
click at [506, 199] on div "Quorum" at bounding box center [516, 209] width 135 height 21
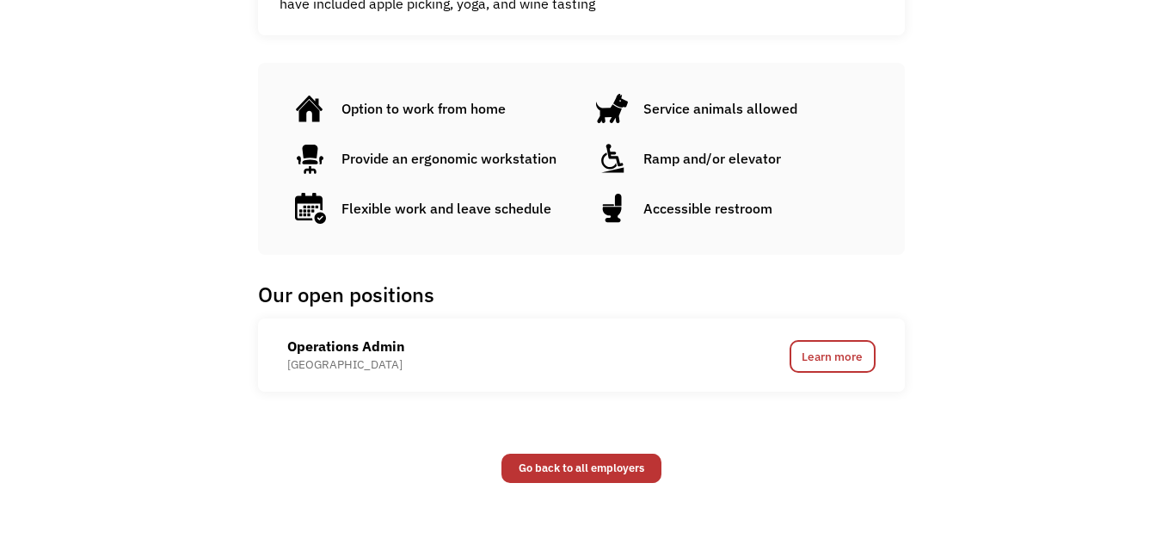
scroll to position [946, 0]
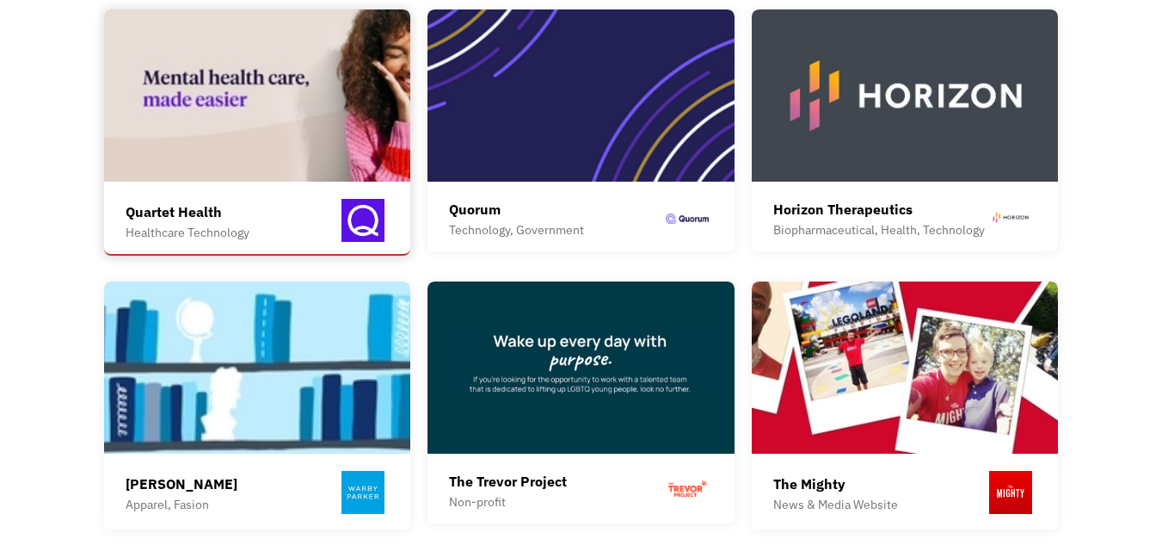
click at [264, 139] on img at bounding box center [257, 95] width 307 height 172
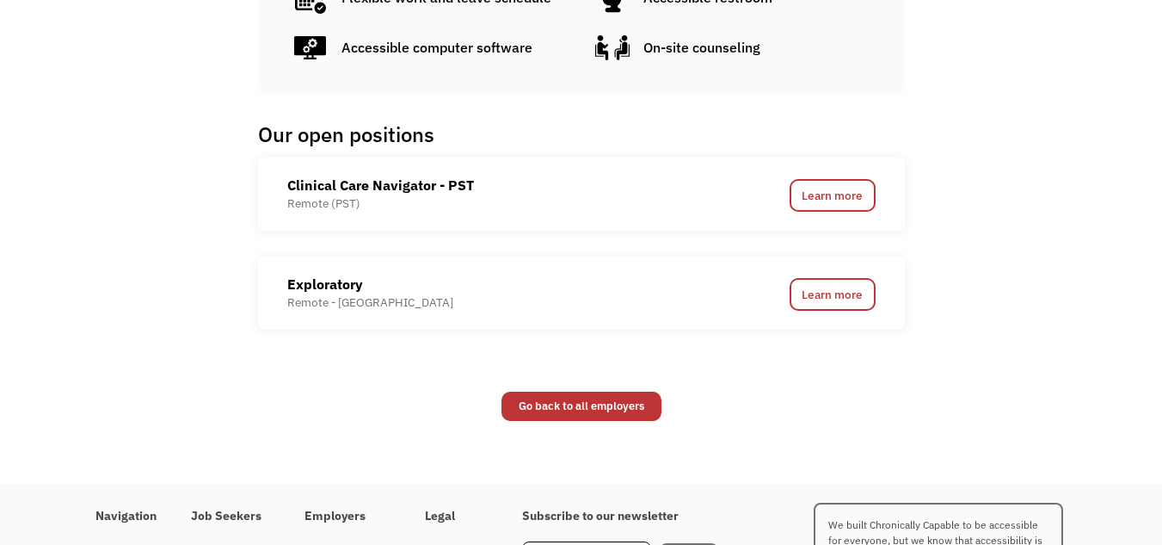
scroll to position [946, 0]
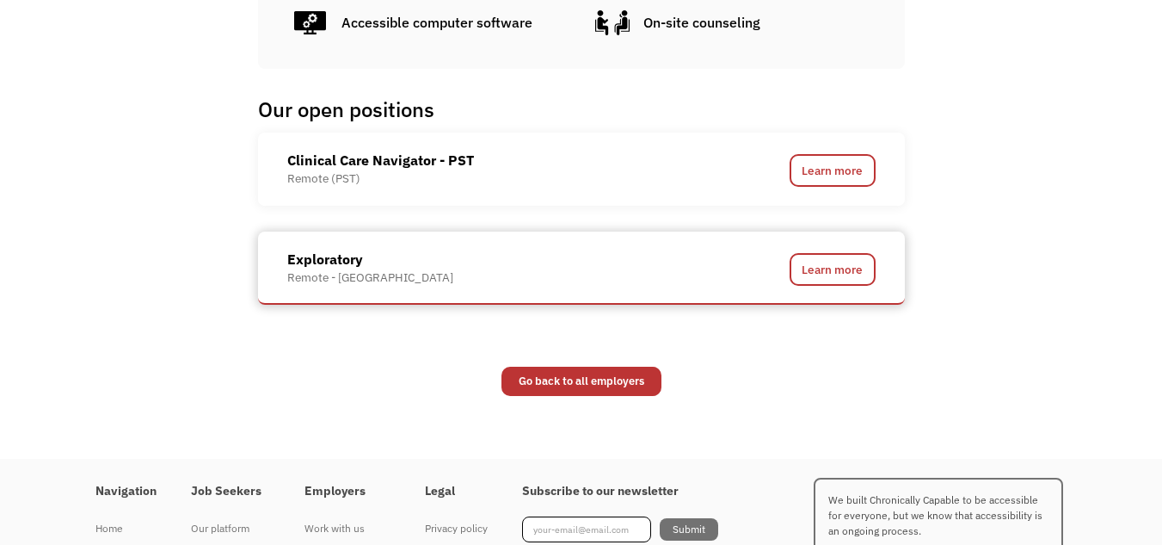
click at [327, 257] on div "Exploratory" at bounding box center [370, 259] width 166 height 21
click at [860, 273] on link "Learn more" at bounding box center [833, 269] width 86 height 33
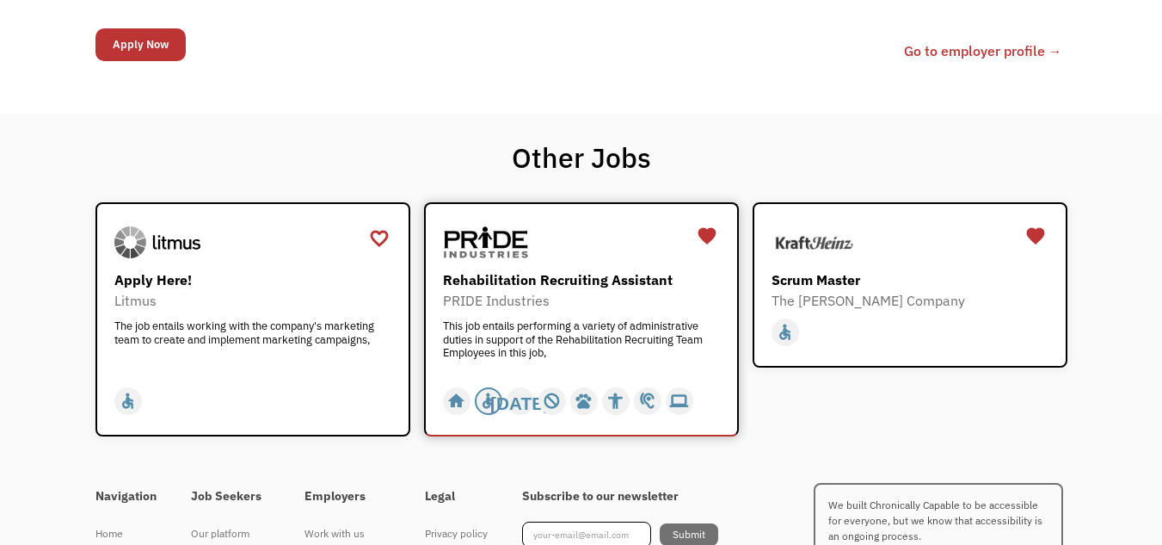
scroll to position [1118, 0]
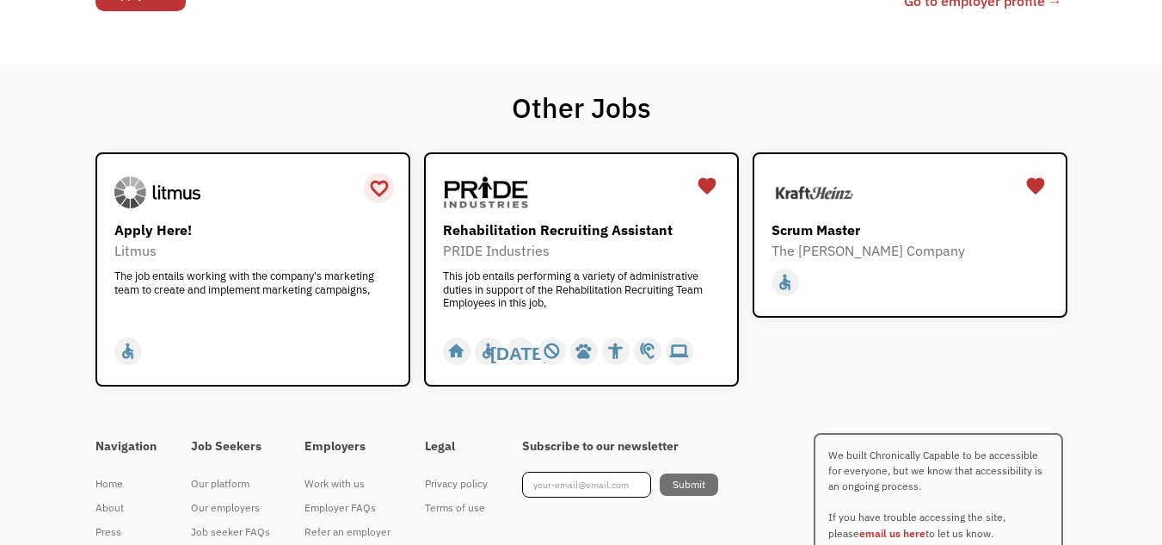
click at [378, 186] on div "favorite_border" at bounding box center [379, 189] width 21 height 26
click at [841, 220] on div "Scrum Master" at bounding box center [912, 229] width 281 height 21
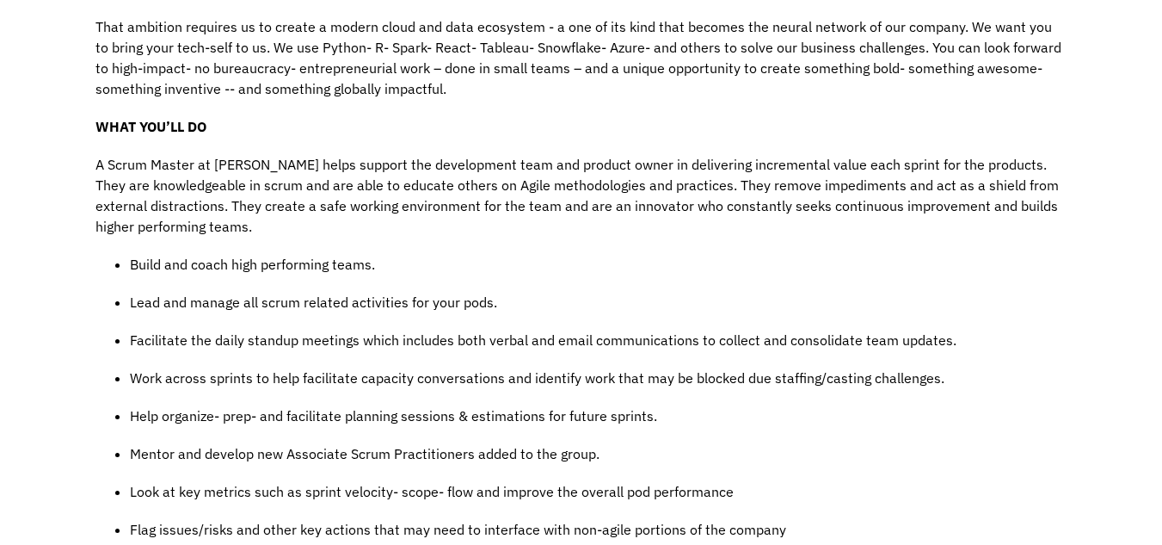
scroll to position [688, 0]
